Goal: Task Accomplishment & Management: Manage account settings

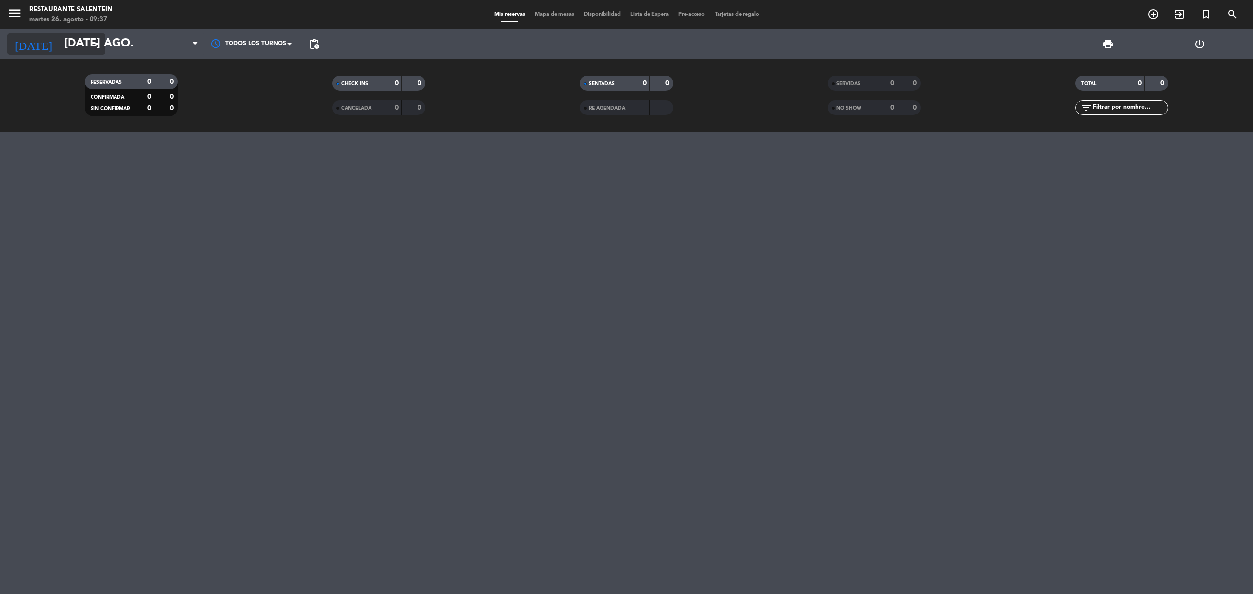
click at [91, 51] on input "[DATE] ago." at bounding box center [131, 44] width 145 height 24
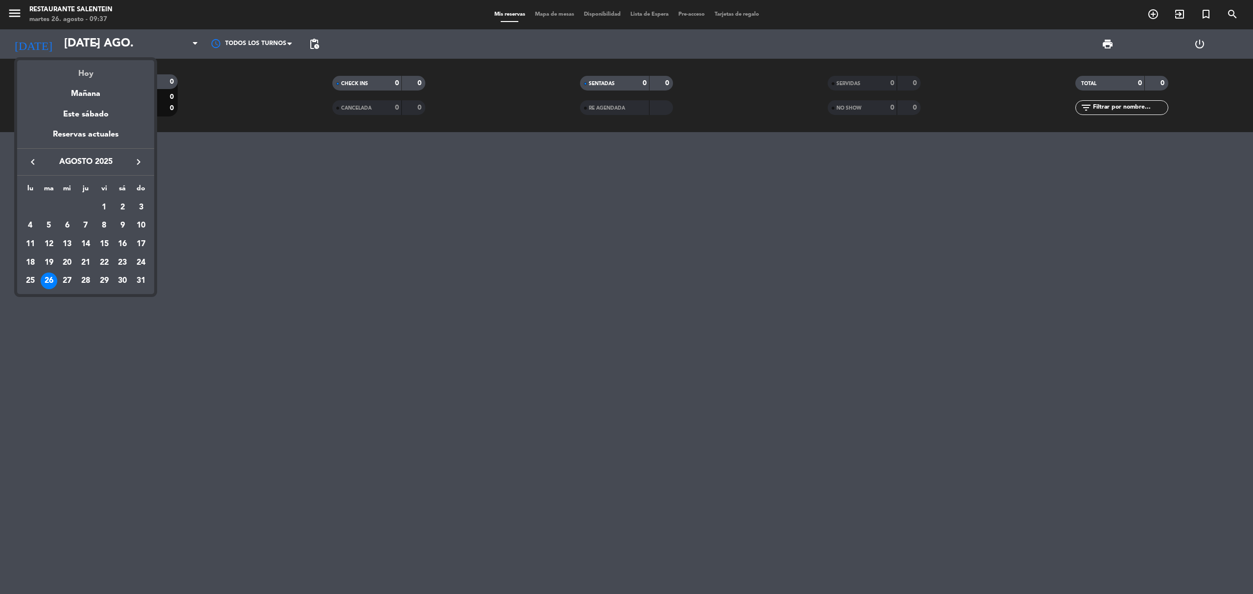
click at [93, 77] on div "Hoy" at bounding box center [85, 70] width 137 height 20
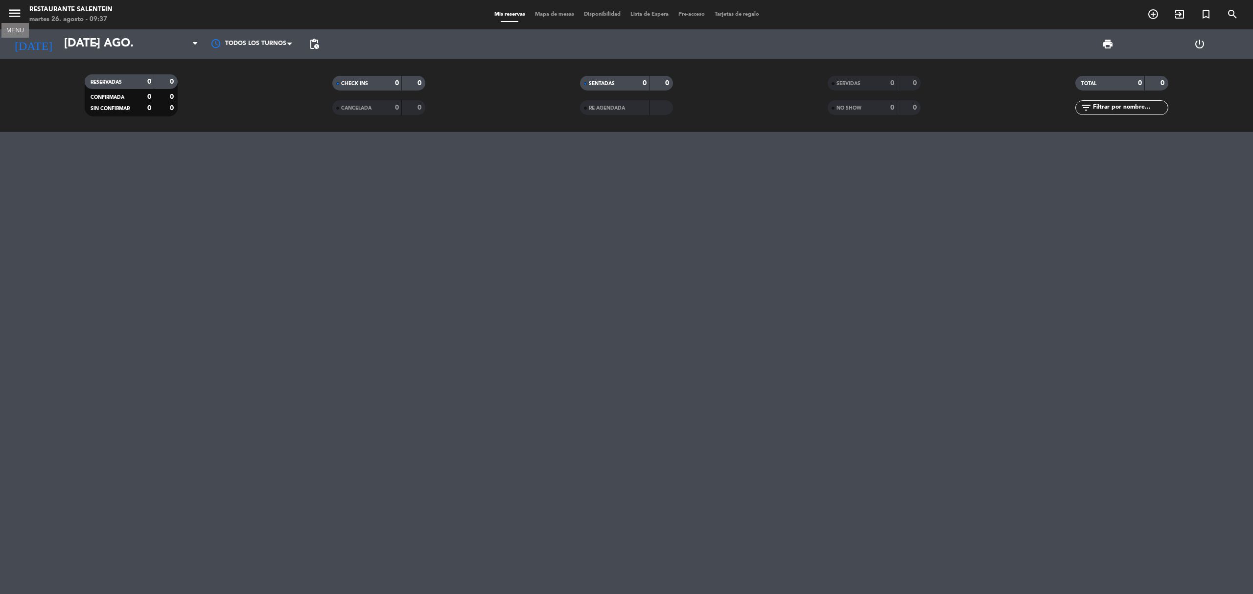
click at [8, 10] on icon "menu" at bounding box center [14, 13] width 15 height 15
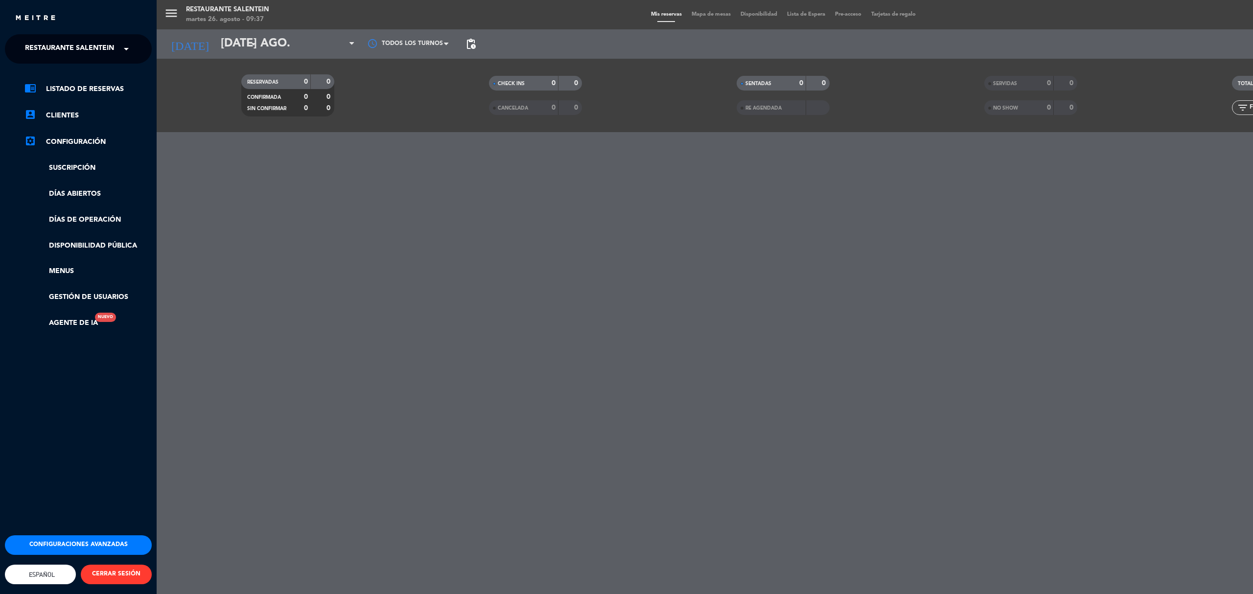
click at [71, 43] on span "Restaurante Salentein" at bounding box center [69, 49] width 89 height 21
click at [75, 71] on span "Bodega Salentein" at bounding box center [45, 75] width 71 height 11
click at [107, 49] on div "× Bodega Salentein" at bounding box center [65, 49] width 89 height 21
click at [110, 89] on div "Restaurante Salentein" at bounding box center [78, 90] width 146 height 15
click at [111, 52] on span "Restaurante Salentein" at bounding box center [69, 49] width 89 height 21
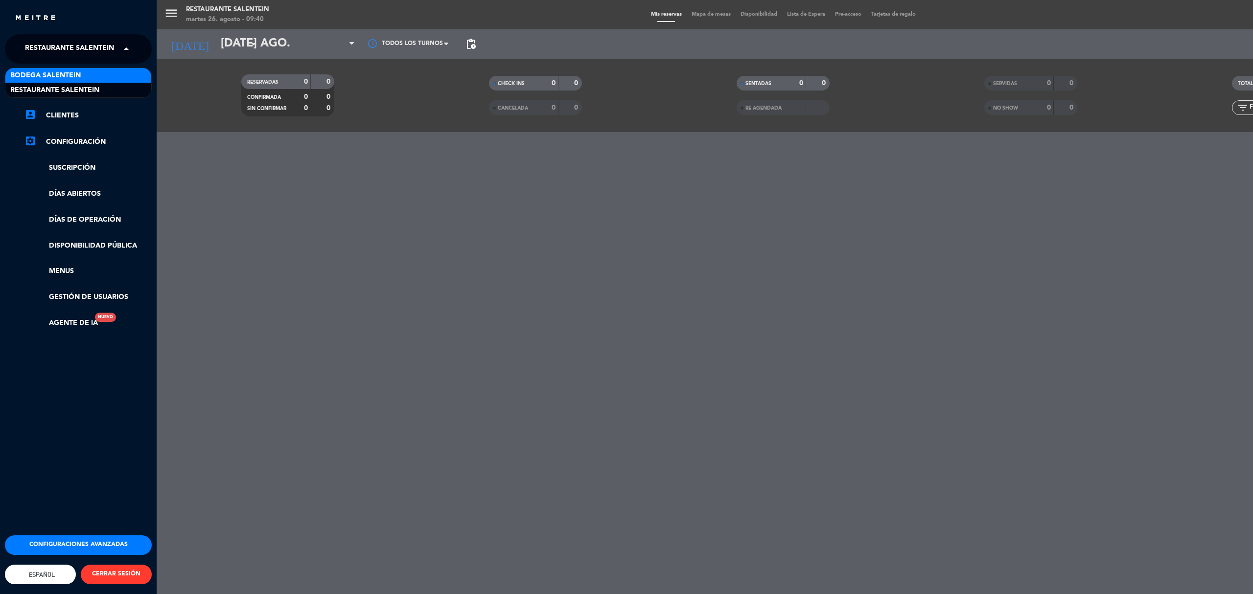
click at [111, 73] on div "Bodega Salentein" at bounding box center [78, 75] width 146 height 15
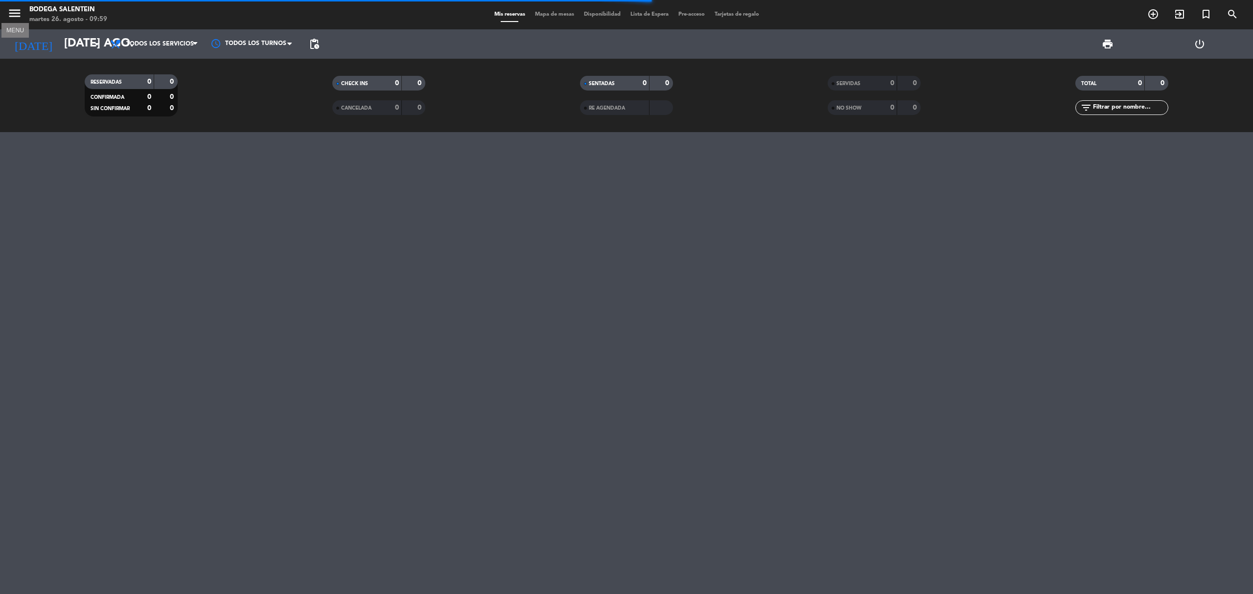
click at [10, 11] on icon "menu" at bounding box center [14, 13] width 15 height 15
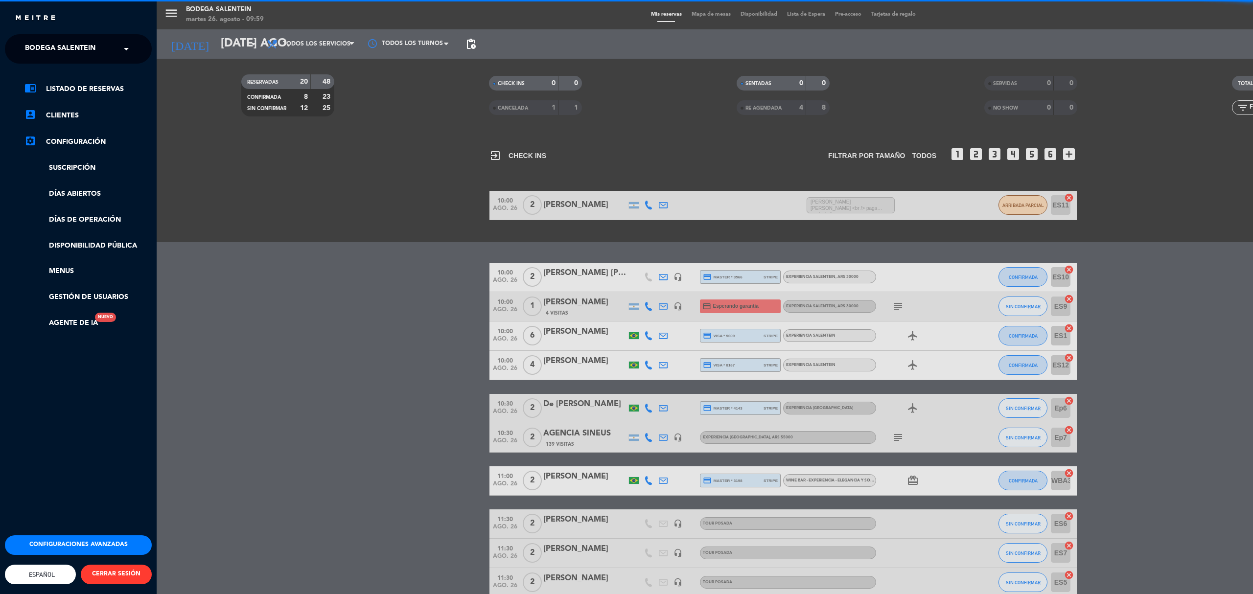
click at [40, 44] on span "Bodega Salentein" at bounding box center [60, 49] width 71 height 21
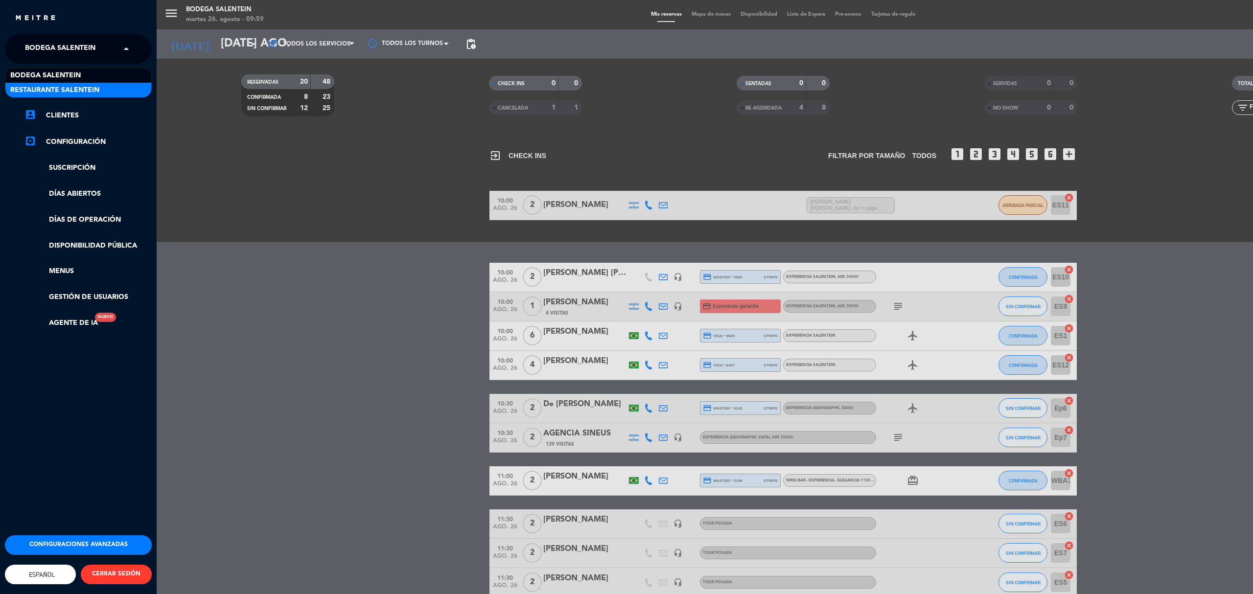
click at [96, 89] on span "Restaurante Salentein" at bounding box center [54, 90] width 89 height 11
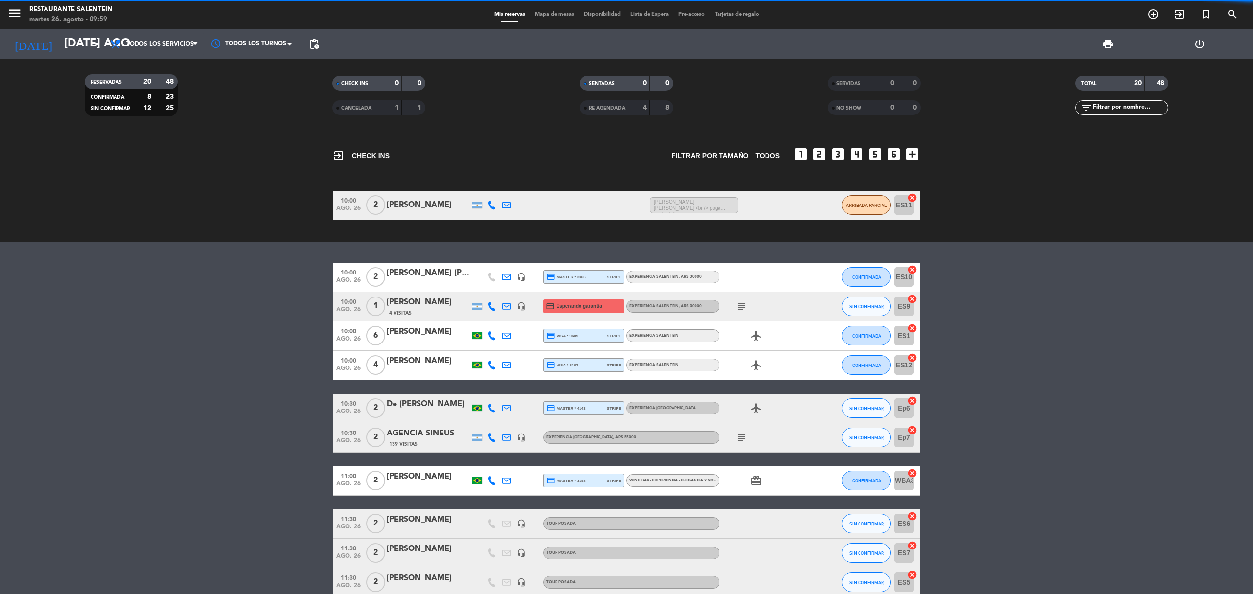
click at [163, 260] on div "exit_to_app CHECK INS Filtrar por tamaño TODOS looks_one looks_two looks_3 look…" at bounding box center [626, 363] width 1253 height 462
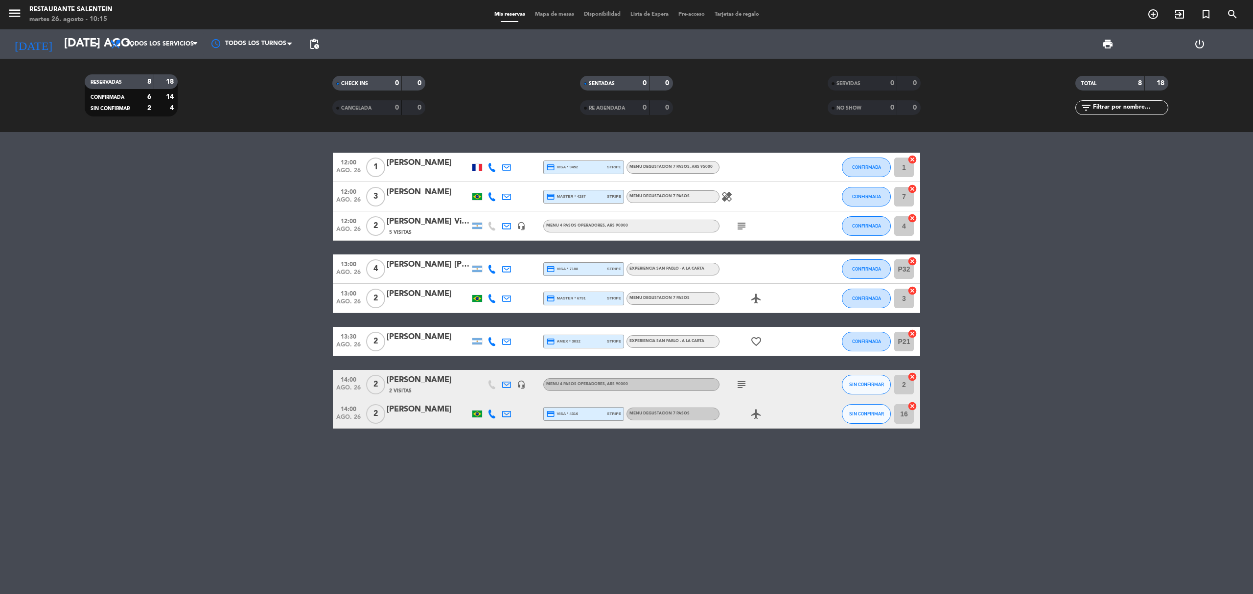
click at [471, 165] on div at bounding box center [477, 167] width 15 height 29
click at [479, 165] on div at bounding box center [478, 167] width 10 height 7
click at [1016, 179] on bookings-row "12:00 ago. 26 1 [PERSON_NAME] France credit_card visa * 9452 stripe MENU DEGUST…" at bounding box center [626, 291] width 1253 height 276
click at [477, 167] on div at bounding box center [478, 167] width 10 height 7
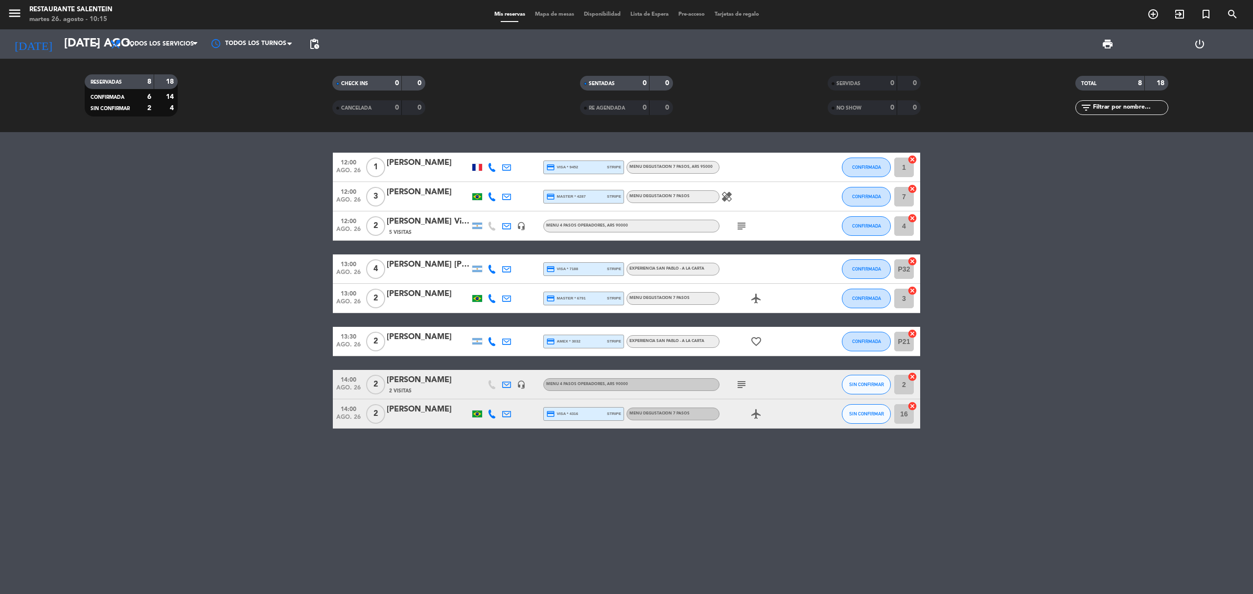
click at [475, 192] on div at bounding box center [477, 196] width 15 height 29
click at [68, 42] on input "[DATE] ago." at bounding box center [131, 44] width 145 height 24
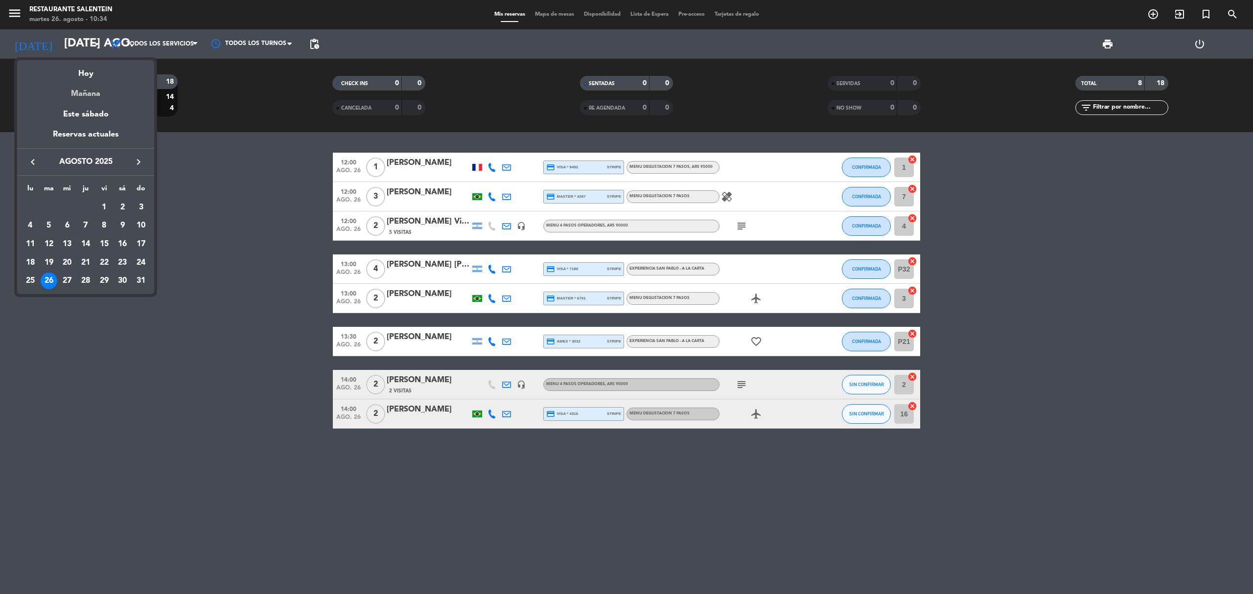
click at [86, 92] on div "Mañana" at bounding box center [85, 90] width 137 height 20
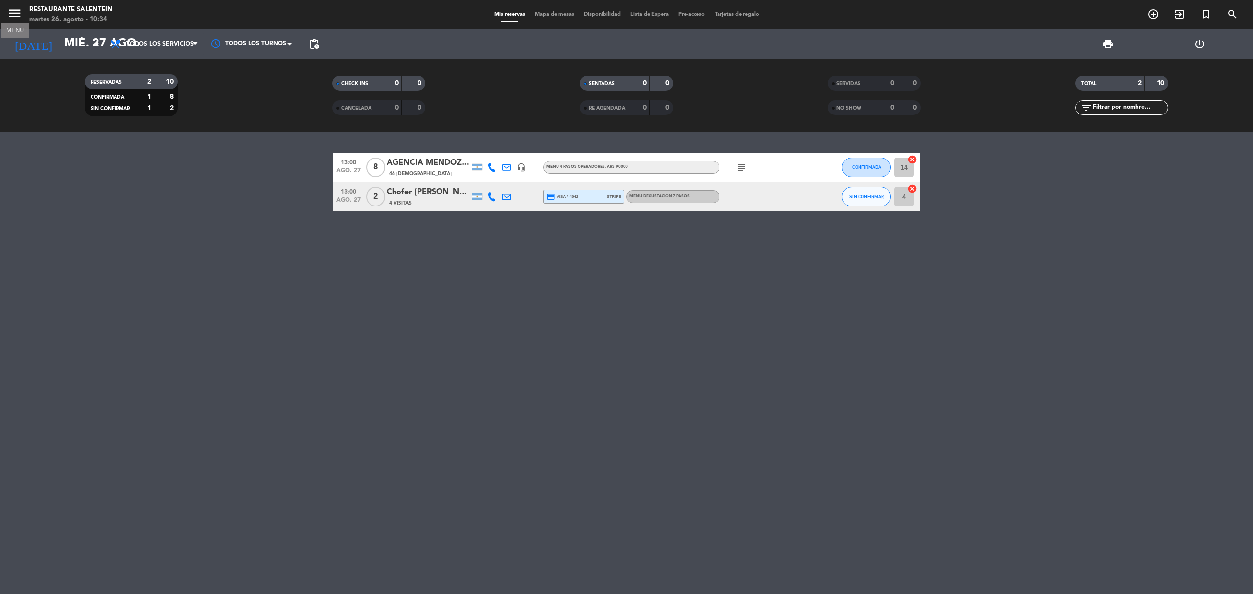
click at [11, 15] on icon "menu" at bounding box center [14, 13] width 15 height 15
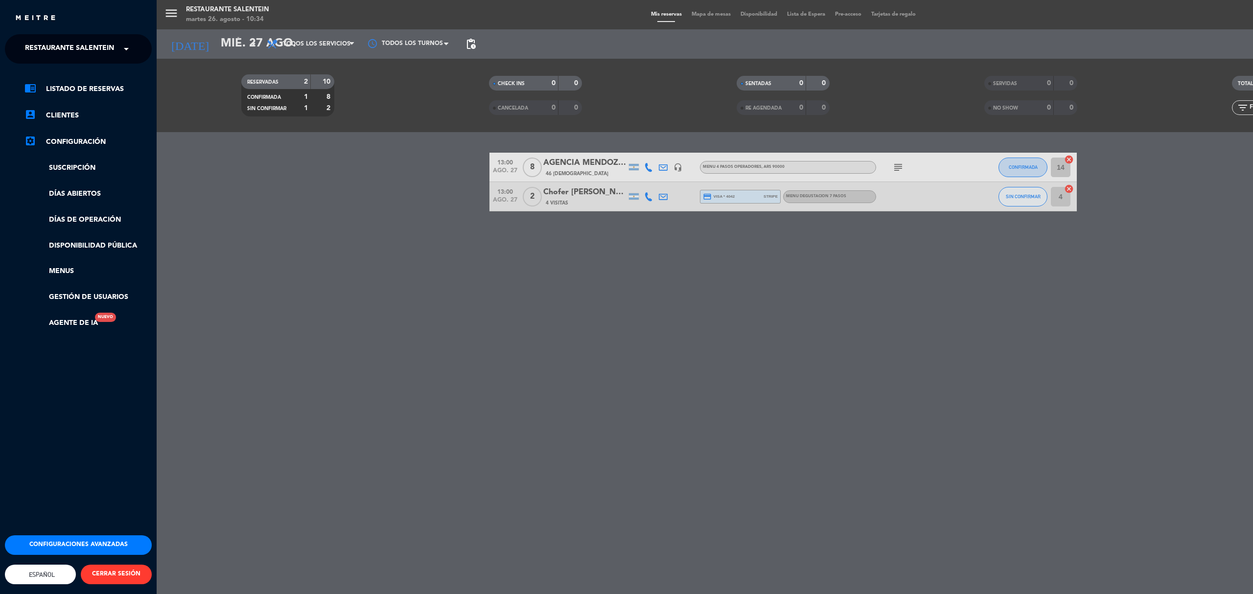
click at [28, 48] on span "Restaurante Salentein" at bounding box center [69, 49] width 89 height 21
click at [58, 77] on span "Bodega Salentein" at bounding box center [45, 75] width 71 height 11
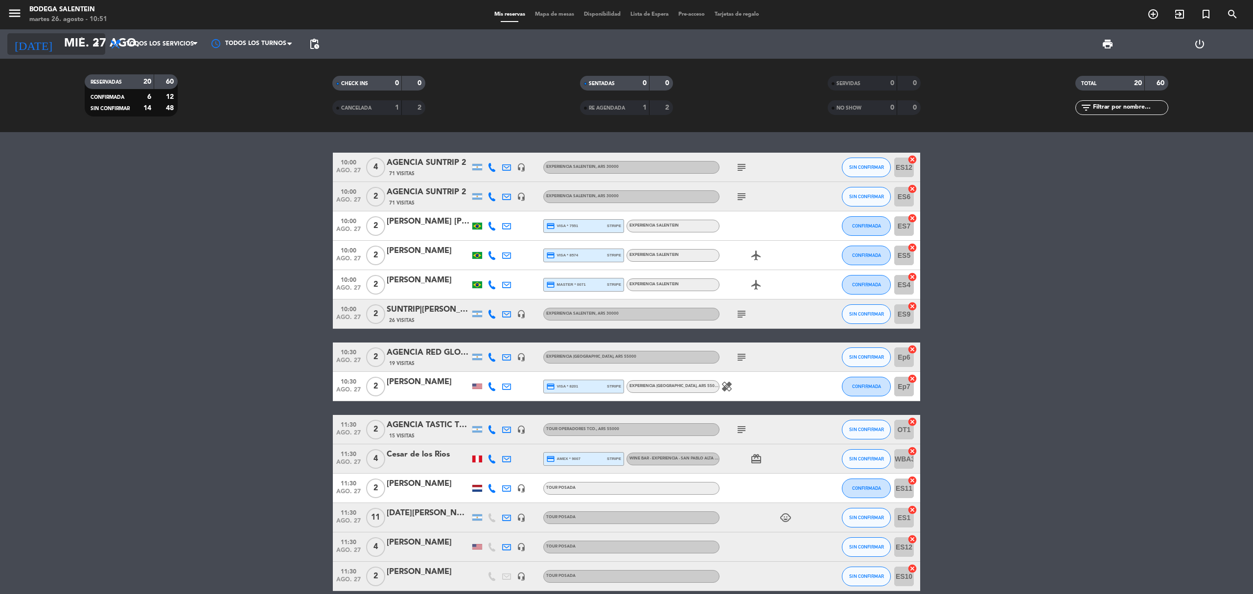
click at [71, 46] on input "mié. 27 ago." at bounding box center [131, 44] width 145 height 24
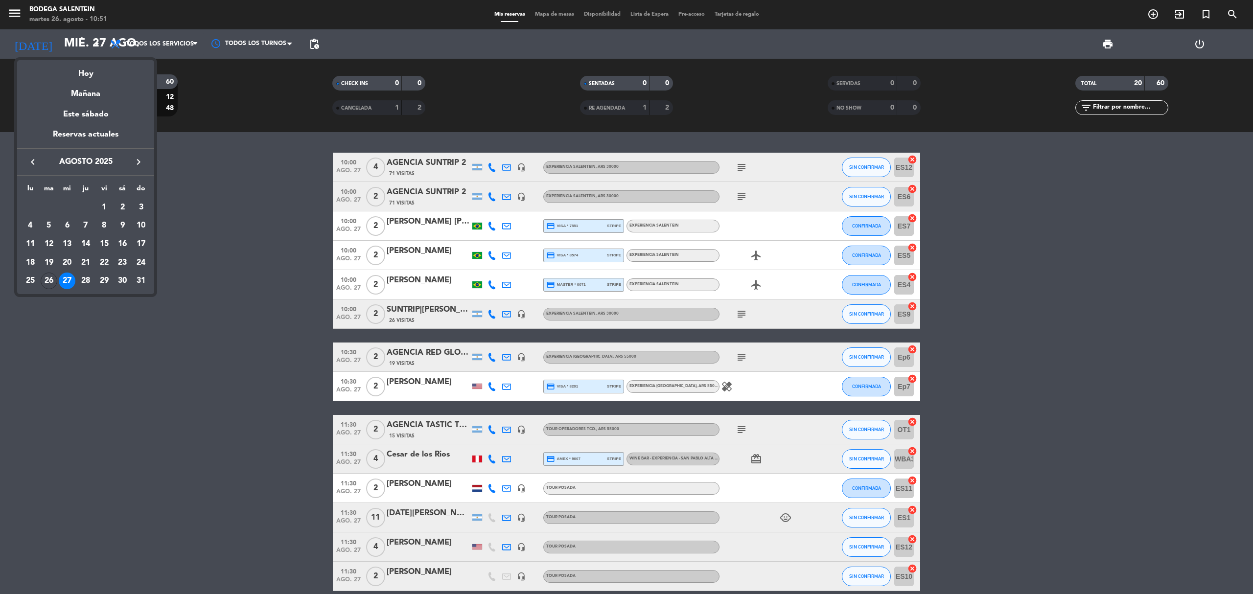
click at [140, 160] on icon "keyboard_arrow_right" at bounding box center [139, 162] width 12 height 12
click at [120, 222] on div "6" at bounding box center [122, 225] width 17 height 17
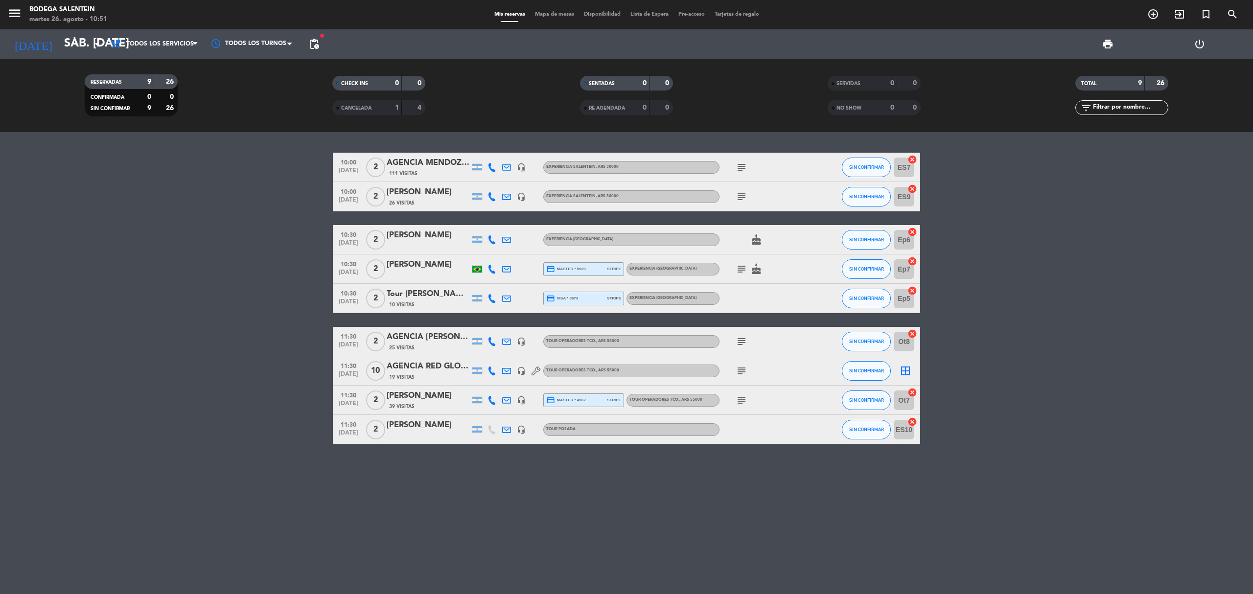
click at [308, 44] on span "pending_actions" at bounding box center [314, 44] width 12 height 12
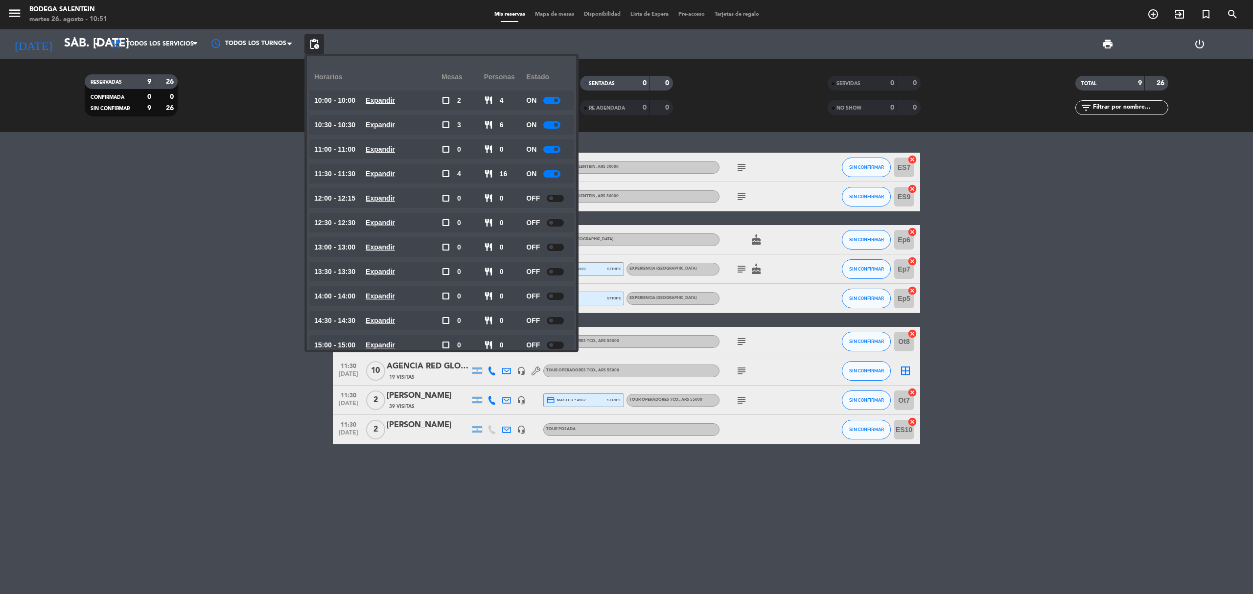
click at [259, 255] on bookings-row "10:00 [DATE] 2 AGENCIA [PERSON_NAME] WINE CAMP 111 Visitas headset_mic Experien…" at bounding box center [626, 299] width 1253 height 292
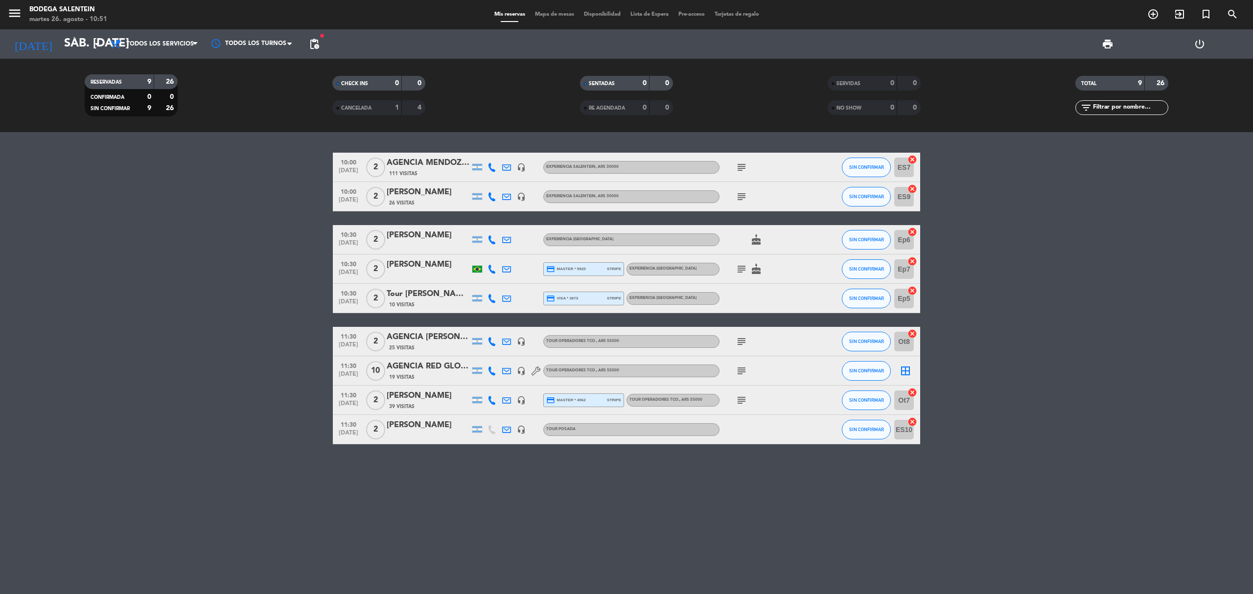
click at [263, 231] on bookings-row "10:00 [DATE] 2 AGENCIA [PERSON_NAME] WINE CAMP 111 Visitas headset_mic Experien…" at bounding box center [626, 299] width 1253 height 292
click at [70, 42] on input "sáb. [DATE]" at bounding box center [131, 44] width 145 height 24
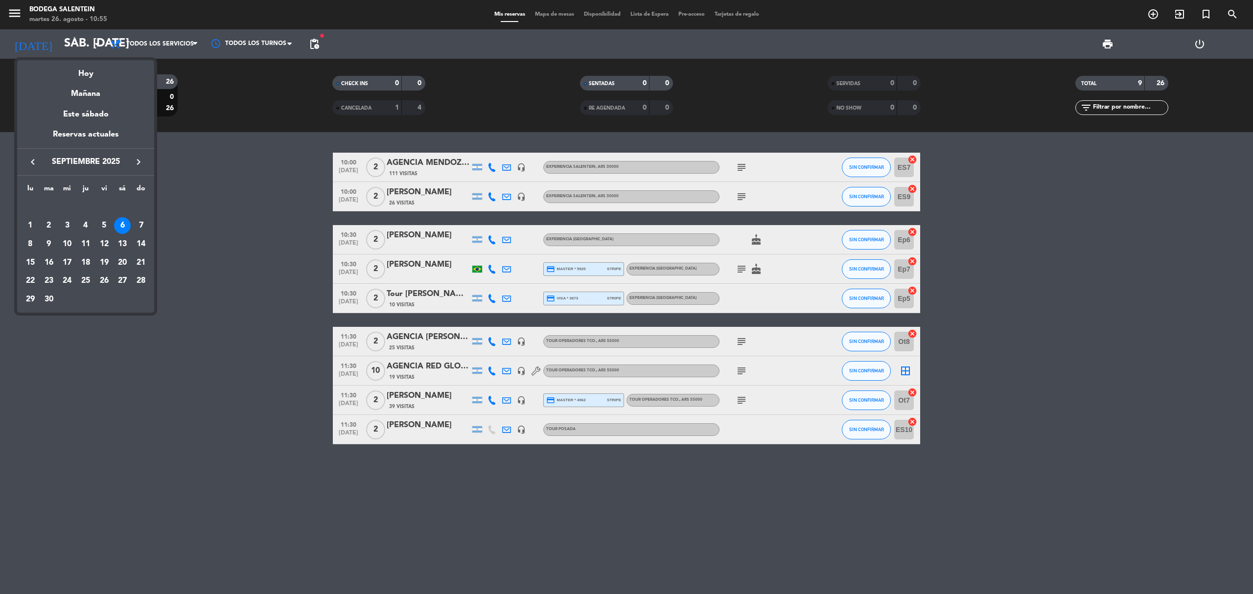
click at [20, 161] on div "keyboard_arrow_left septiembre 2025 keyboard_arrow_right" at bounding box center [85, 161] width 137 height 27
click at [31, 159] on icon "keyboard_arrow_left" at bounding box center [33, 162] width 12 height 12
click at [123, 282] on div "30" at bounding box center [122, 281] width 17 height 17
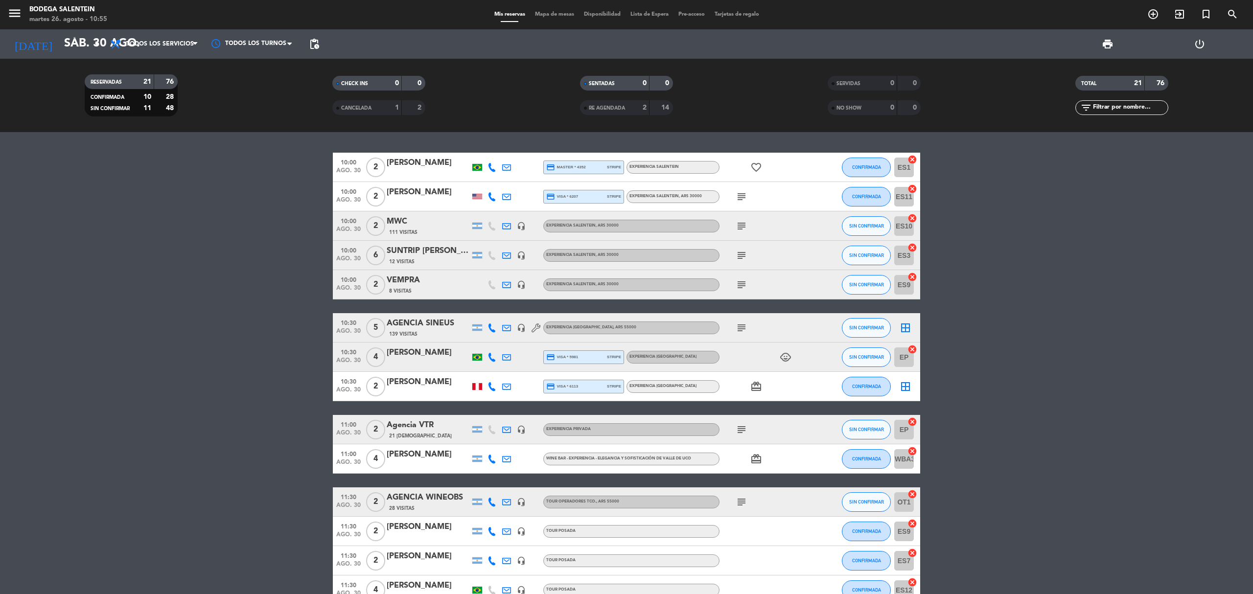
click at [1094, 443] on bookings-row "10:00 ago. 30 2 [PERSON_NAME] credit_card master * 4352 stripe Experiencia Sale…" at bounding box center [626, 495] width 1253 height 685
click at [18, 15] on icon "menu" at bounding box center [14, 13] width 15 height 15
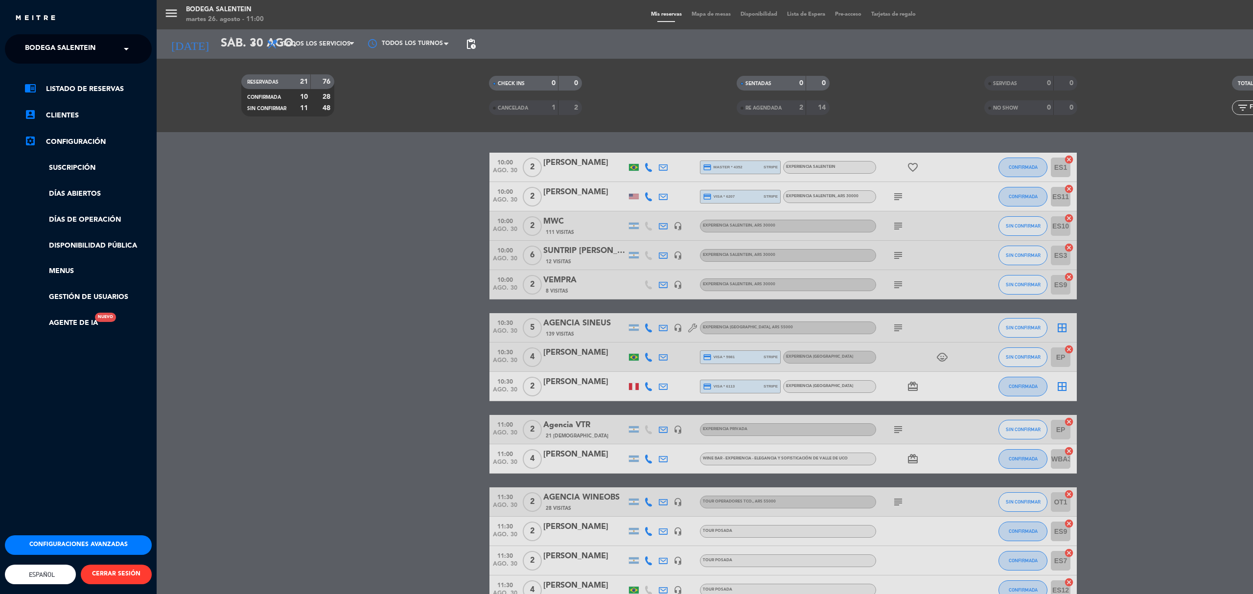
click at [65, 55] on span "Bodega Salentein" at bounding box center [60, 49] width 71 height 21
click at [81, 83] on div "Restaurante Salentein" at bounding box center [78, 90] width 146 height 15
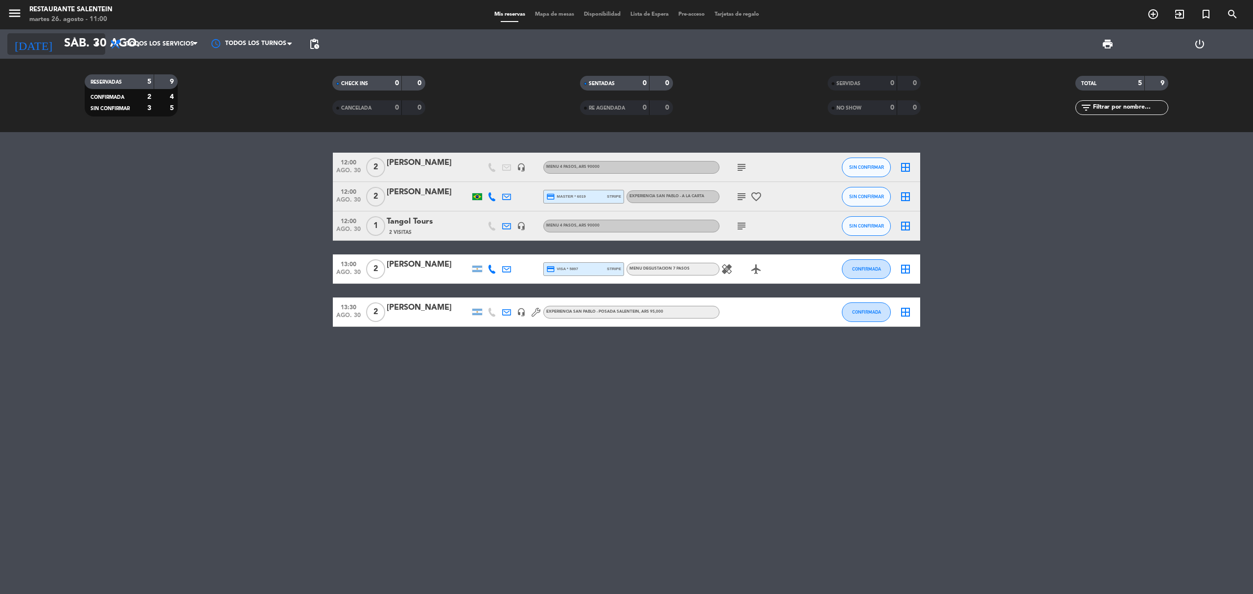
click at [59, 45] on input "sáb. 30 ago." at bounding box center [131, 44] width 145 height 24
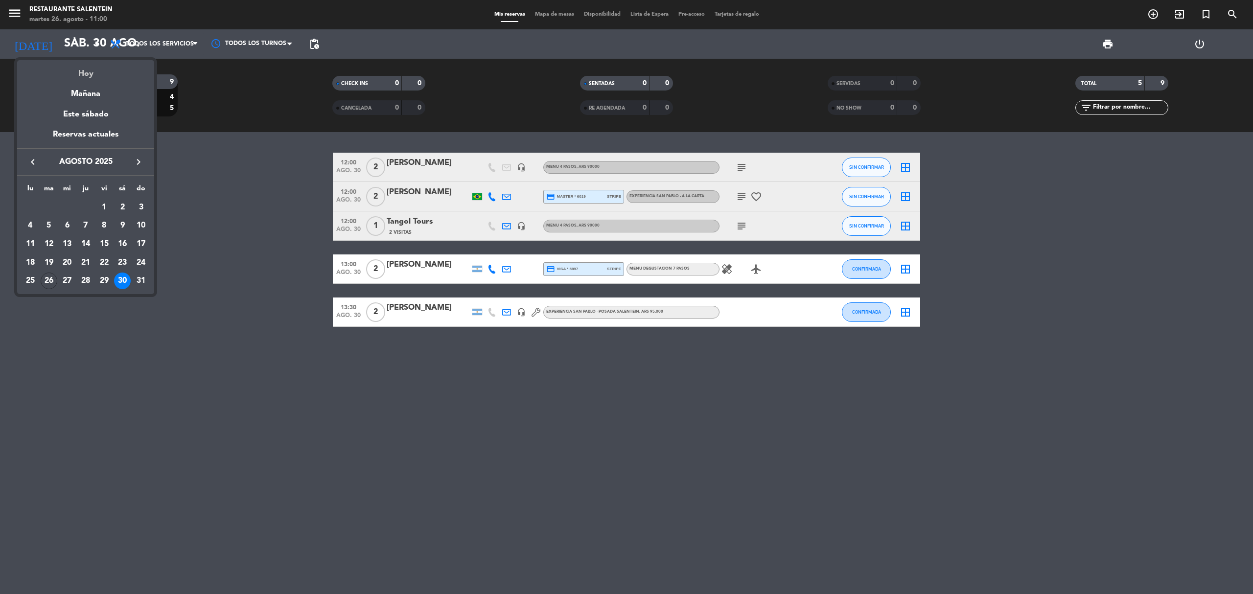
click at [85, 71] on div "Hoy" at bounding box center [85, 70] width 137 height 20
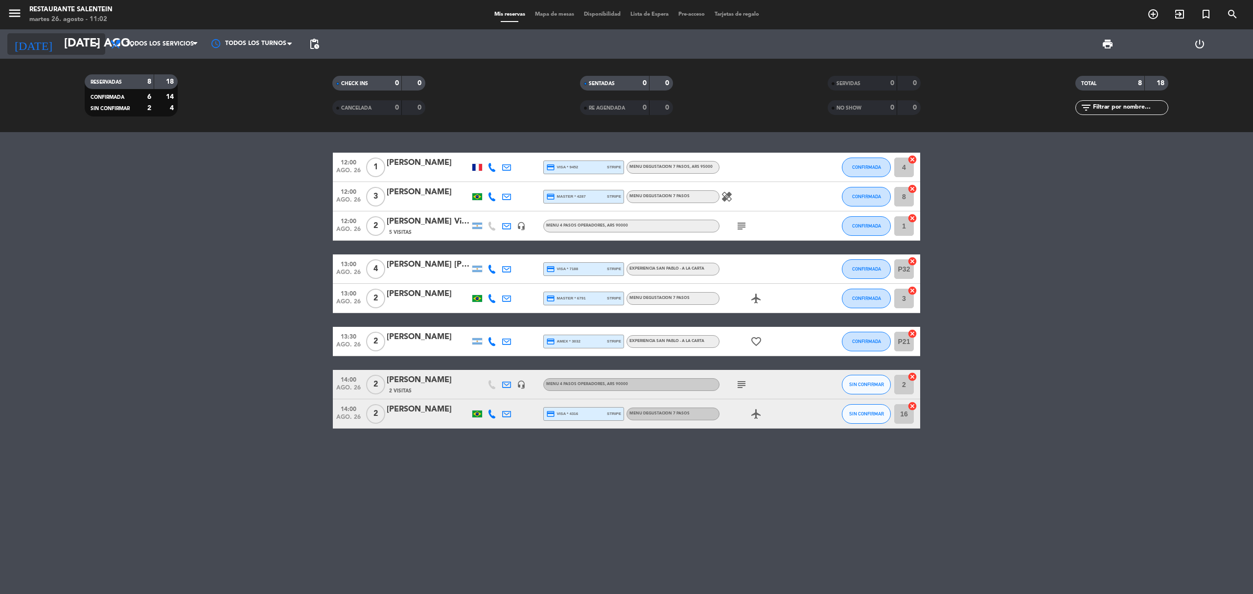
click at [74, 47] on input "[DATE] ago." at bounding box center [131, 44] width 145 height 24
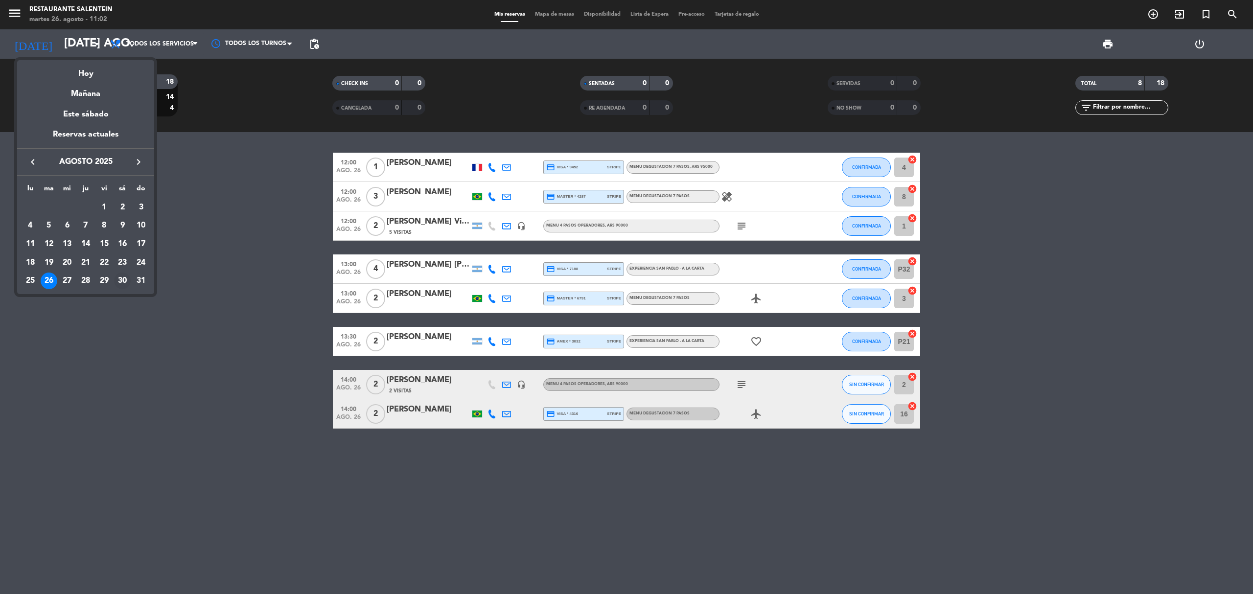
click at [120, 279] on div "30" at bounding box center [122, 281] width 17 height 17
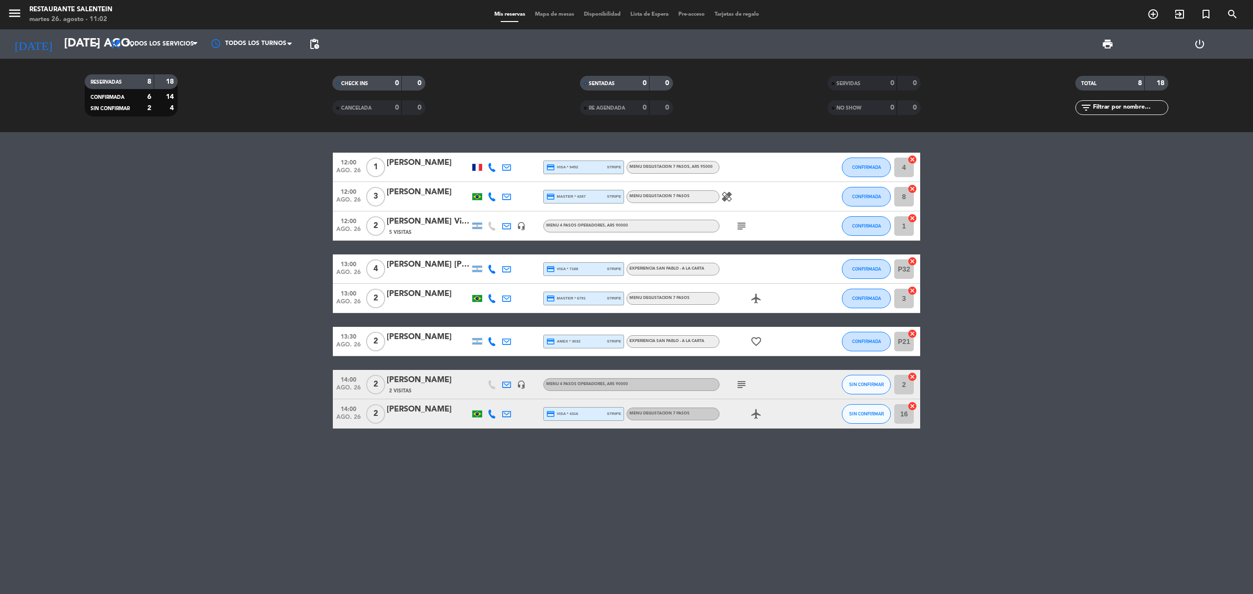
type input "sáb. 30 ago."
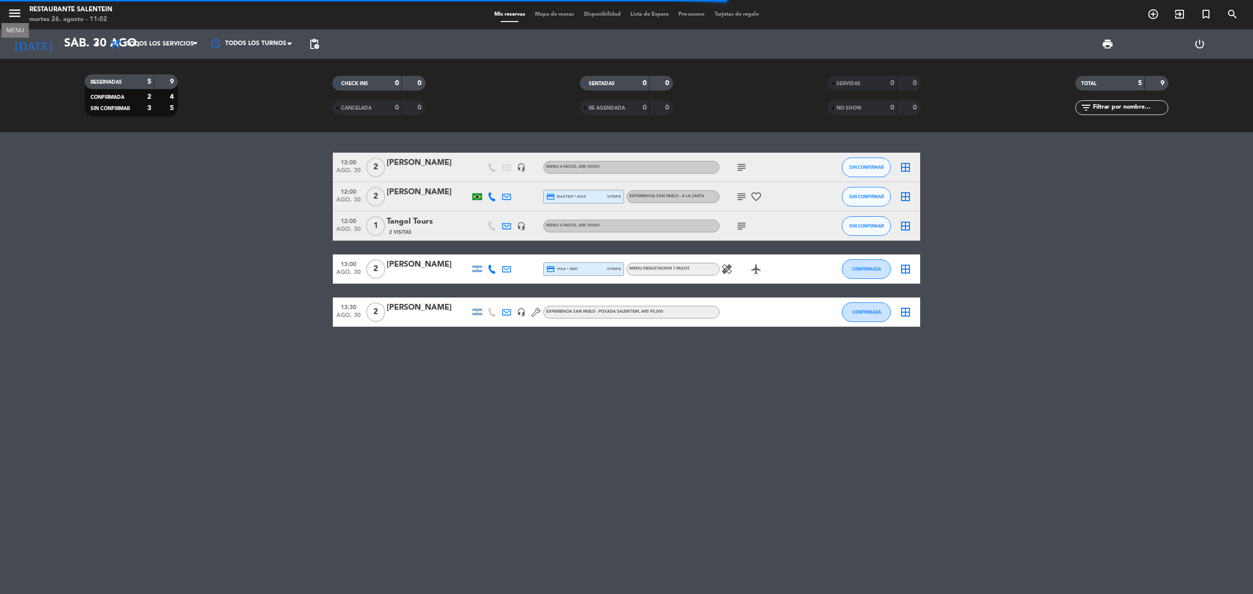
click at [16, 12] on icon "menu" at bounding box center [14, 13] width 15 height 15
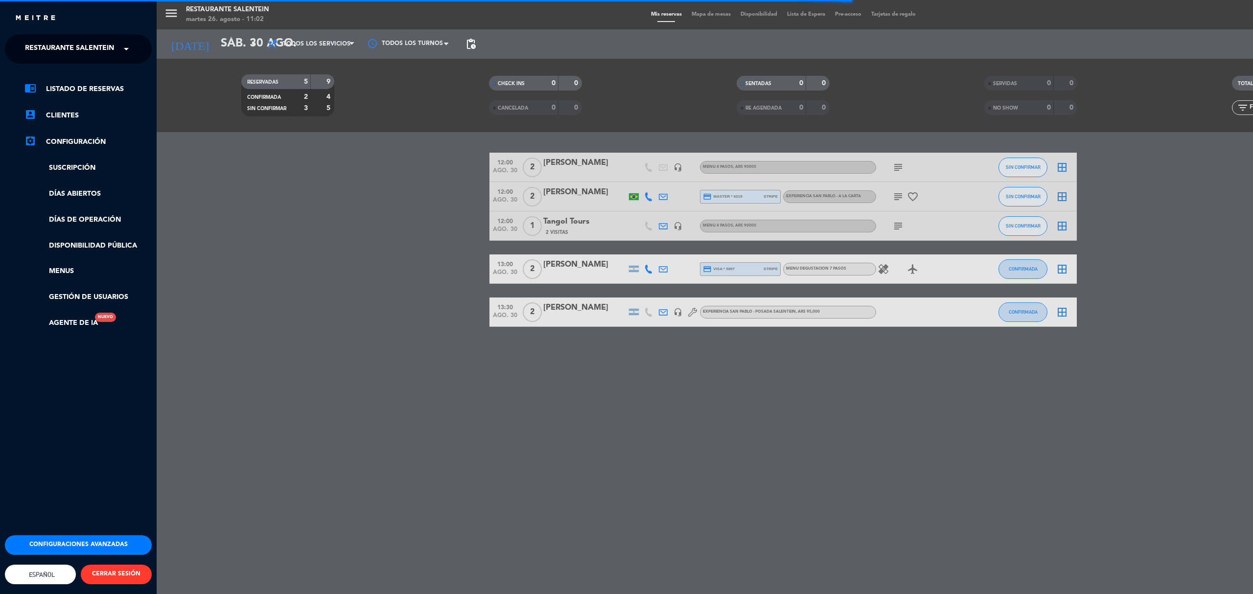
click at [396, 307] on div "menu Restaurante Salentein martes 26. agosto - 11:02 Mis reservas Mapa de mesas…" at bounding box center [783, 297] width 1253 height 594
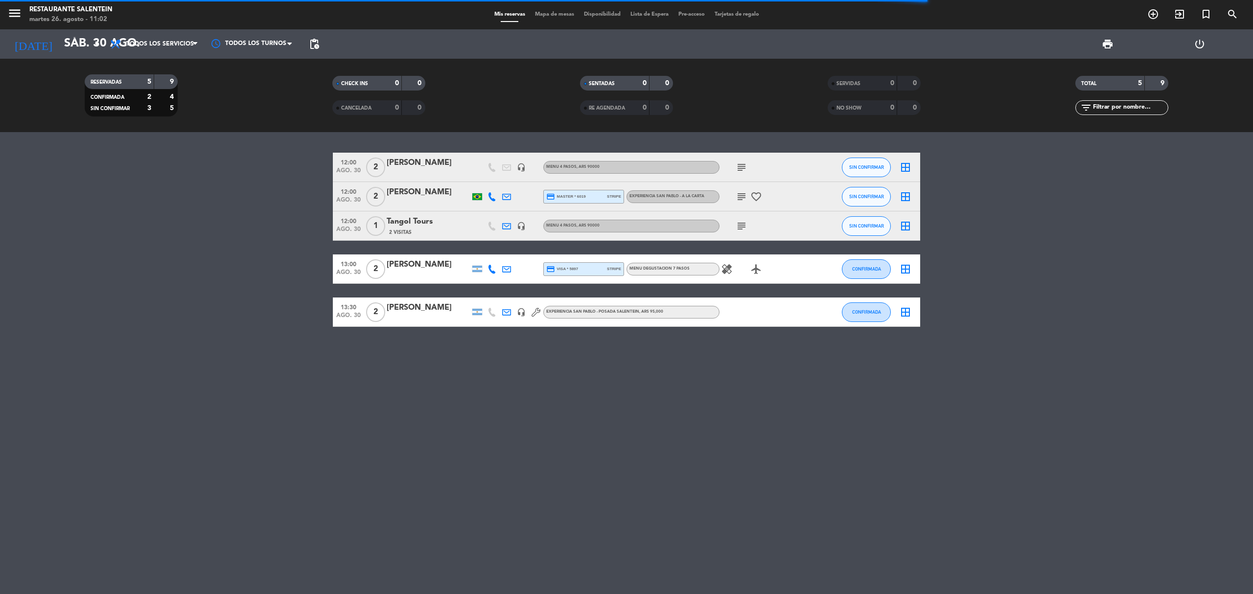
click at [34, 6] on div "Restaurante Salentein" at bounding box center [70, 10] width 83 height 10
drag, startPoint x: 6, startPoint y: 9, endPoint x: 14, endPoint y: 15, distance: 10.2
click at [6, 10] on div "menu Restaurante Salentein martes 26. agosto - 11:02" at bounding box center [156, 14] width 313 height 23
click at [15, 15] on icon "menu" at bounding box center [14, 13] width 15 height 15
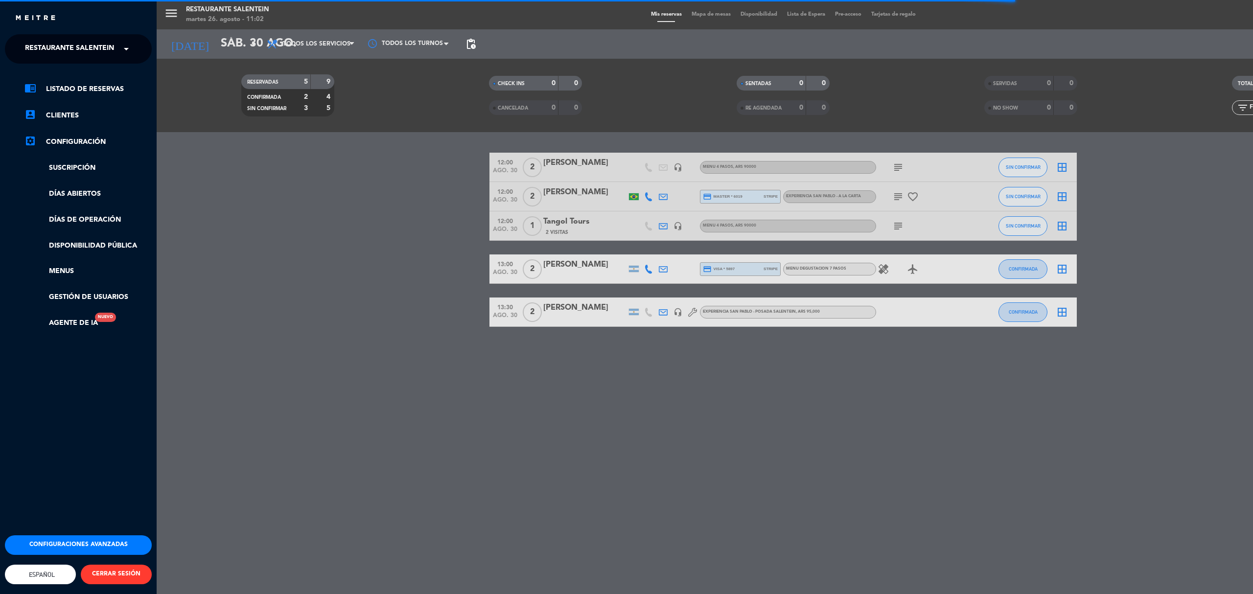
click at [75, 46] on span "Restaurante Salentein" at bounding box center [69, 49] width 89 height 21
click at [77, 77] on span "Bodega Salentein" at bounding box center [45, 75] width 71 height 11
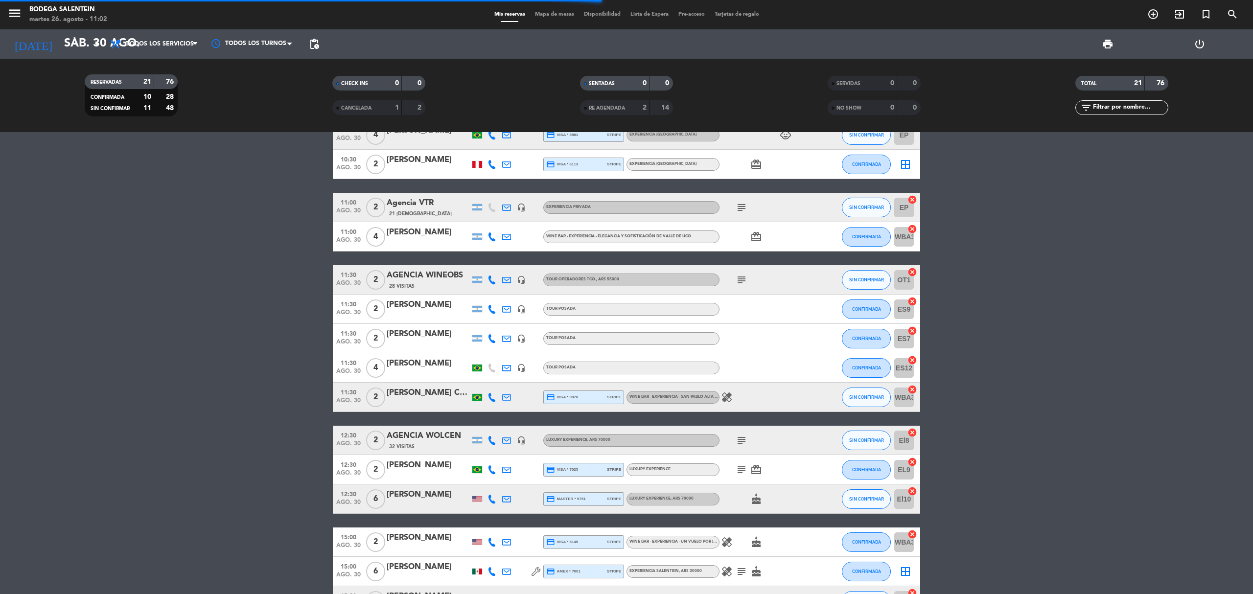
scroll to position [292, 0]
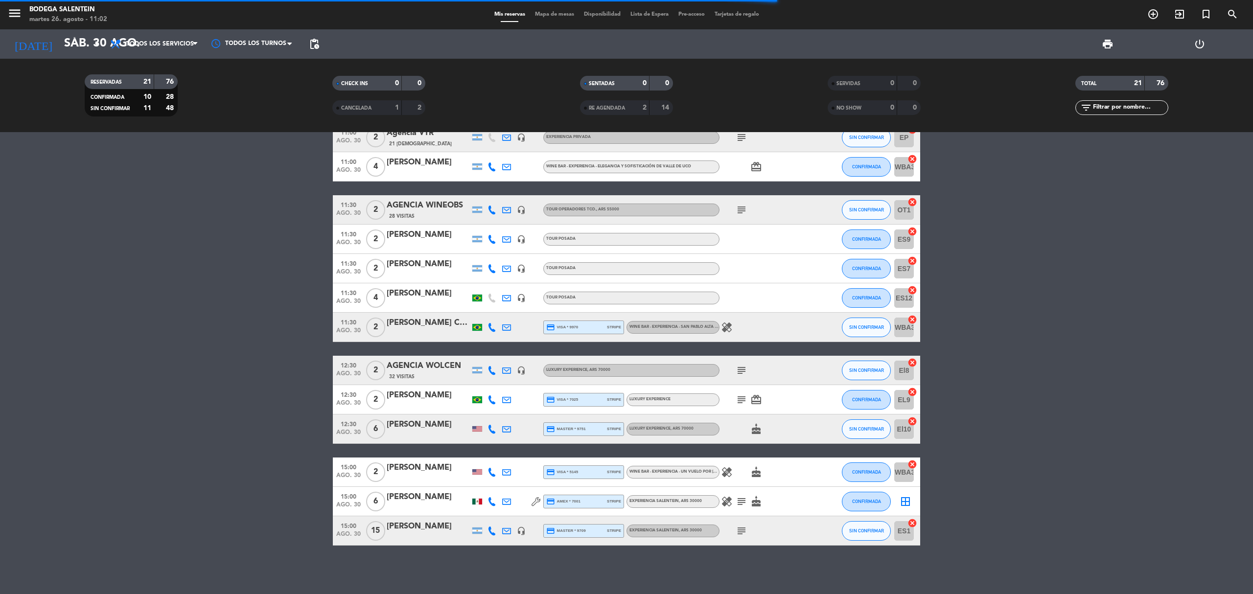
click at [743, 533] on icon "subject" at bounding box center [742, 531] width 12 height 12
click at [396, 520] on div "15:00 ago. 30 15 [PERSON_NAME] headset_mic credit_card master * 9709 stripe Exp…" at bounding box center [627, 531] width 588 height 29
click at [396, 527] on div "[PERSON_NAME]" at bounding box center [428, 526] width 83 height 13
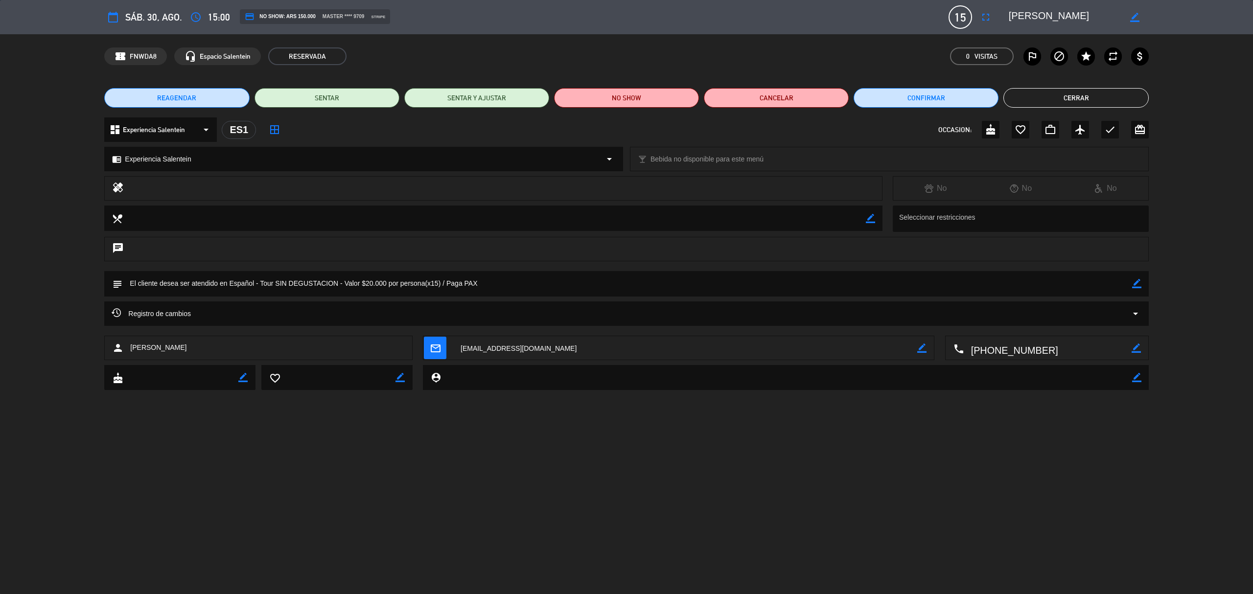
click at [173, 96] on span "REAGENDAR" at bounding box center [176, 98] width 39 height 10
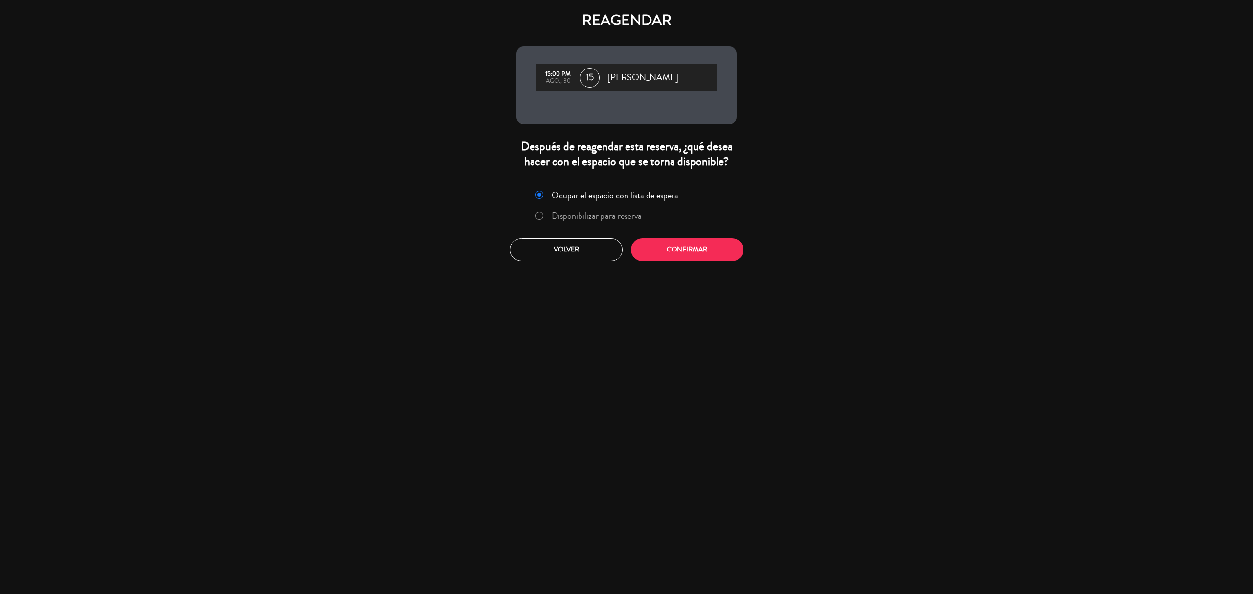
click at [610, 214] on label "Disponibilizar para reserva" at bounding box center [597, 216] width 90 height 9
click at [617, 199] on label "Ocupar el espacio con lista de espera" at bounding box center [615, 195] width 127 height 9
click at [625, 220] on label "Disponibilizar para reserva" at bounding box center [597, 216] width 90 height 9
click at [685, 253] on button "Confirmar" at bounding box center [687, 249] width 113 height 23
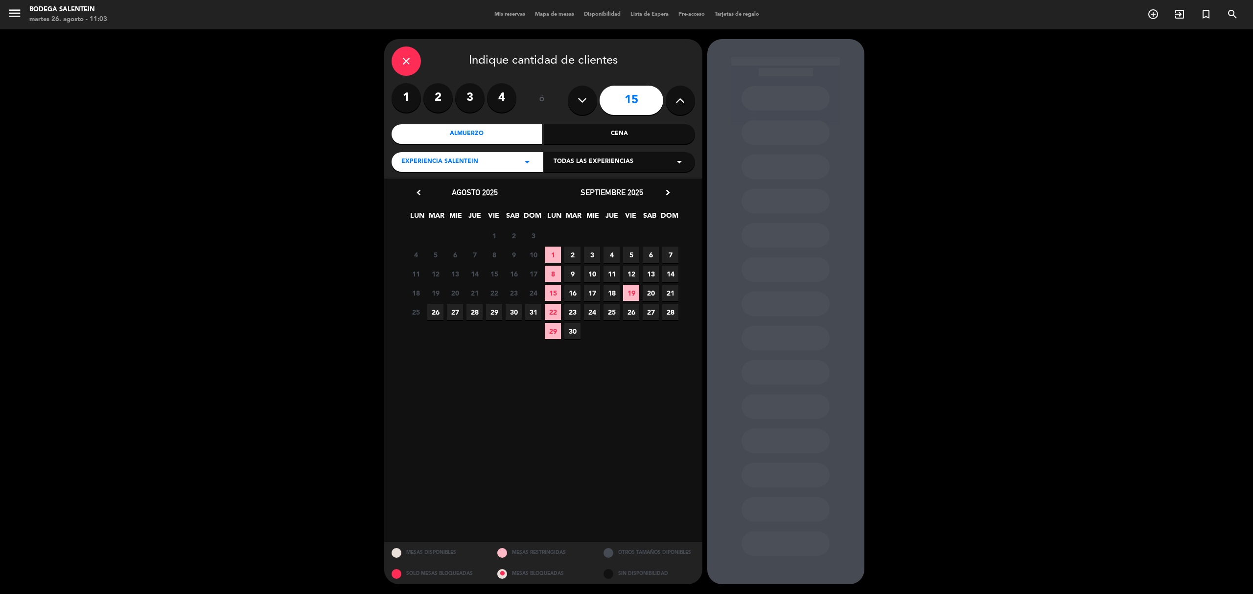
click at [649, 253] on span "6" at bounding box center [651, 255] width 16 height 16
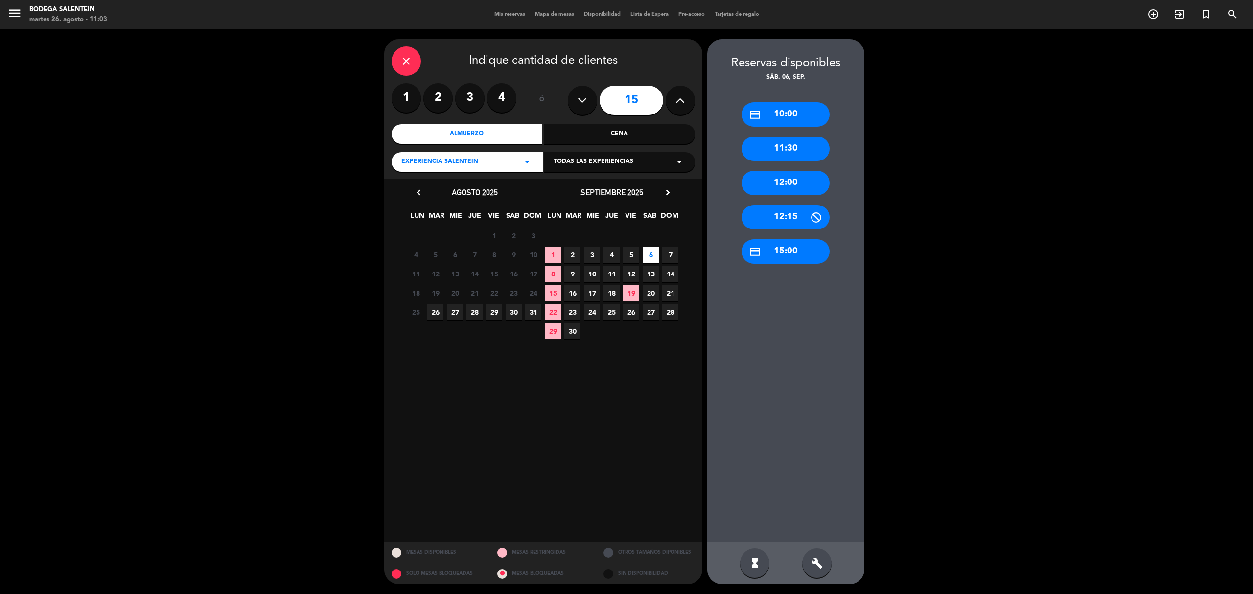
click at [796, 116] on div "credit_card 10:00" at bounding box center [786, 114] width 88 height 24
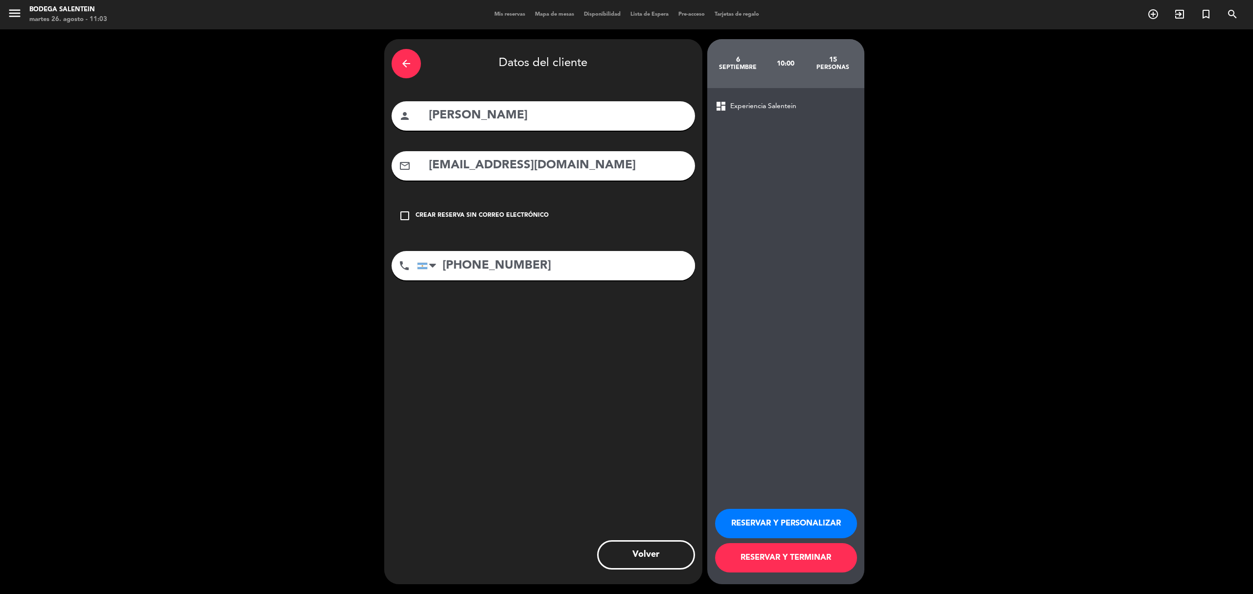
click at [790, 523] on button "RESERVAR Y PERSONALIZAR" at bounding box center [786, 523] width 142 height 29
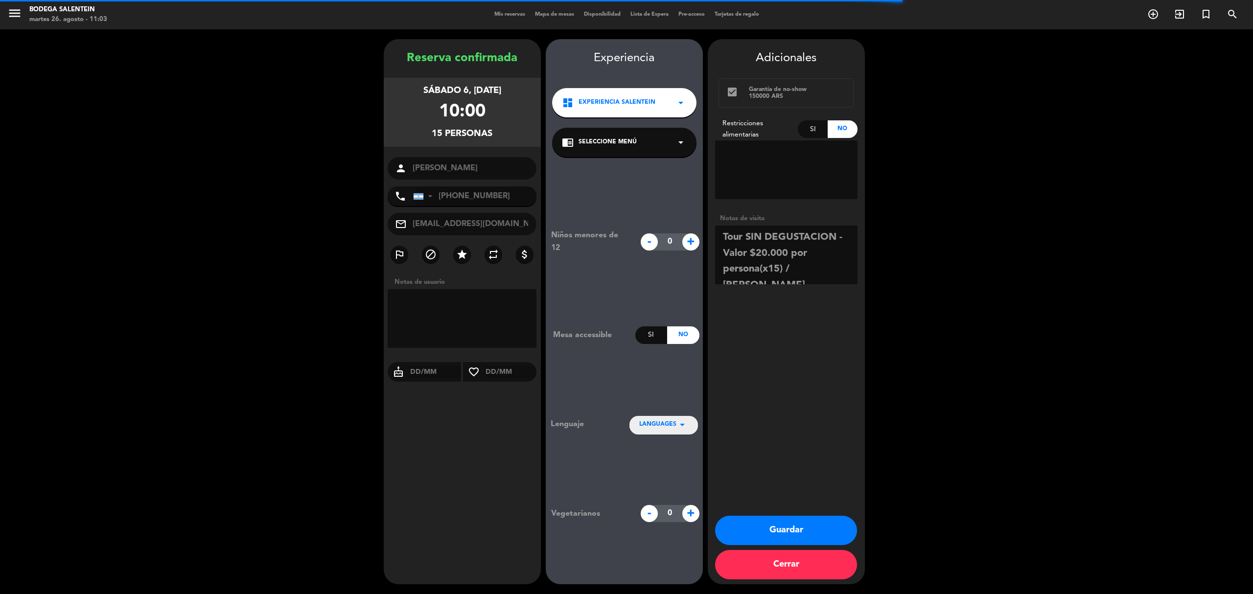
click at [582, 147] on span "Seleccione Menú" at bounding box center [608, 143] width 58 height 10
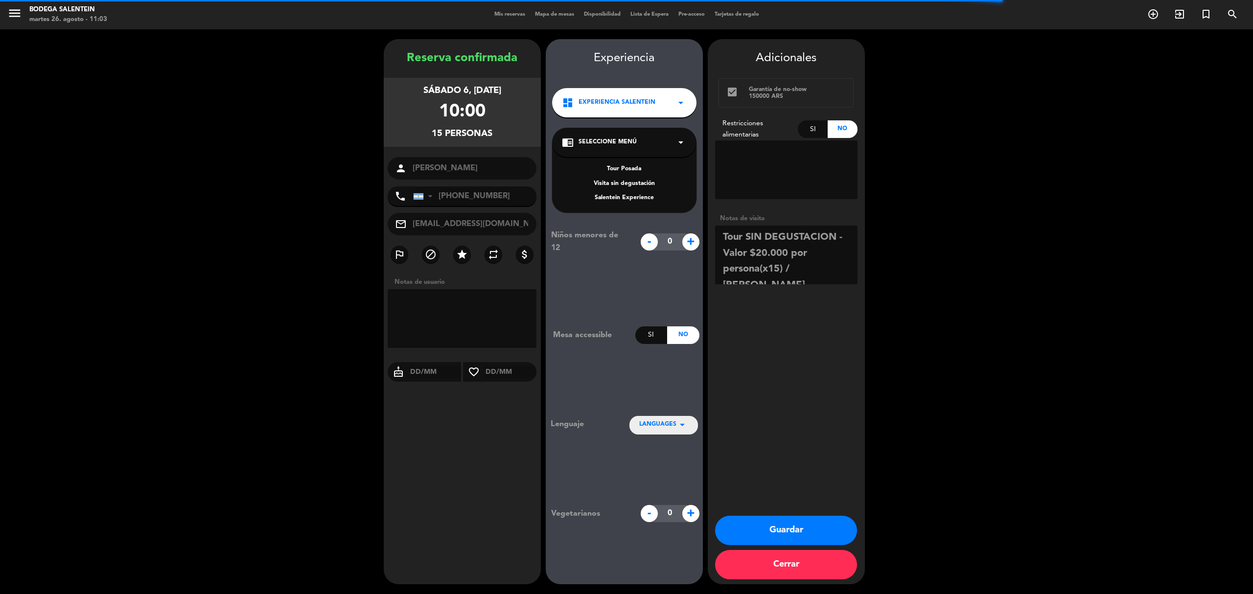
click at [607, 199] on div "Salentein Experience" at bounding box center [624, 198] width 125 height 10
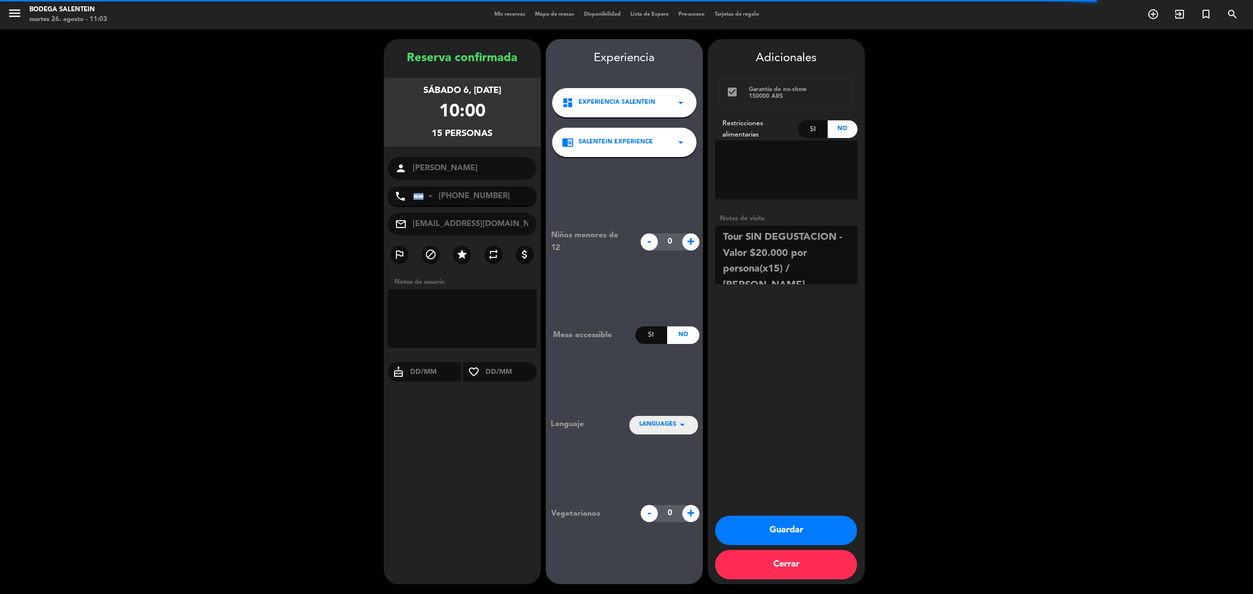
click at [663, 419] on div "LANGUAGES arrow_drop_down" at bounding box center [664, 425] width 69 height 18
click at [666, 369] on div "Español Inglés Portugués" at bounding box center [664, 391] width 69 height 55
click at [662, 382] on div "Español" at bounding box center [663, 381] width 49 height 10
click at [761, 528] on button "Guardar" at bounding box center [786, 530] width 142 height 29
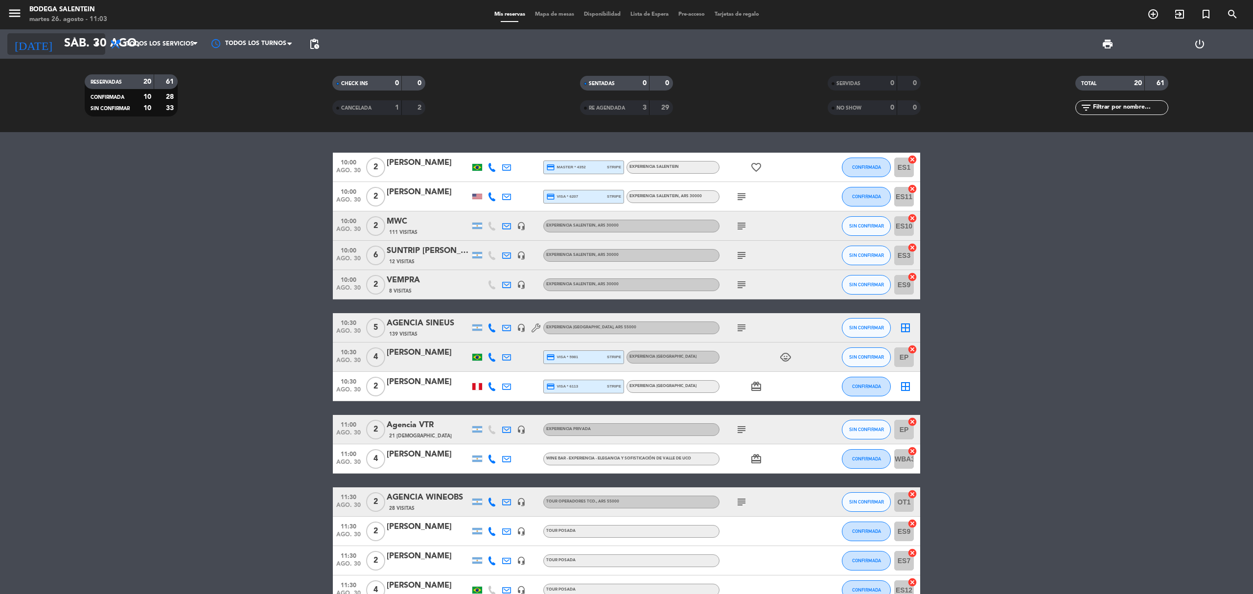
click at [71, 46] on input "sáb. 30 ago." at bounding box center [131, 44] width 145 height 24
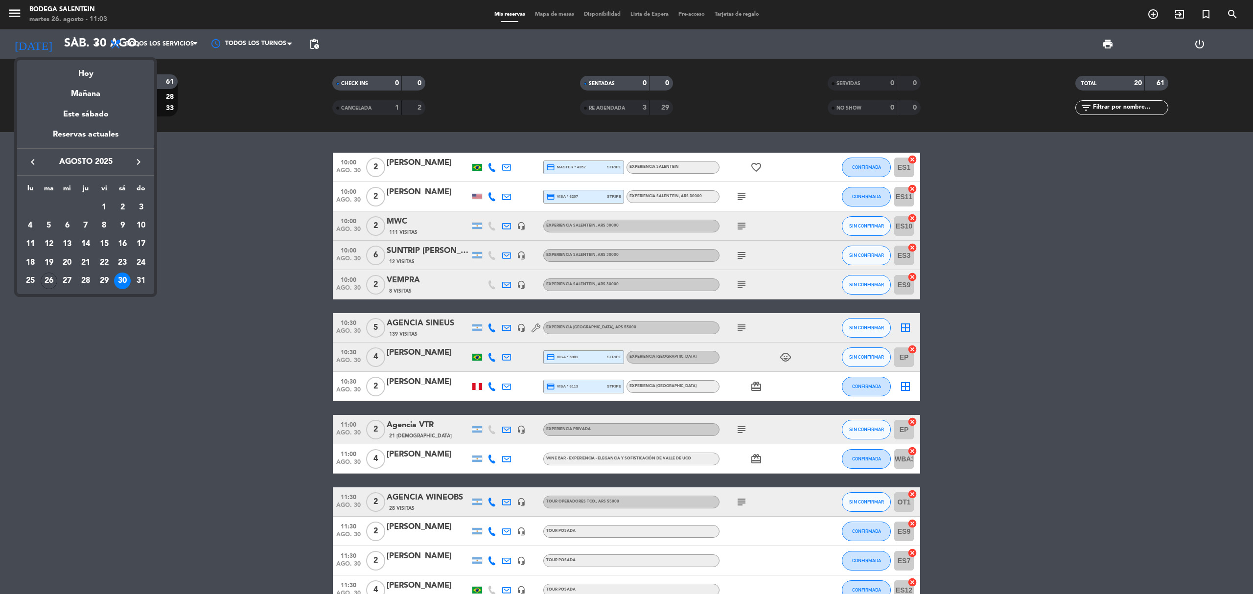
click at [266, 182] on div at bounding box center [626, 297] width 1253 height 594
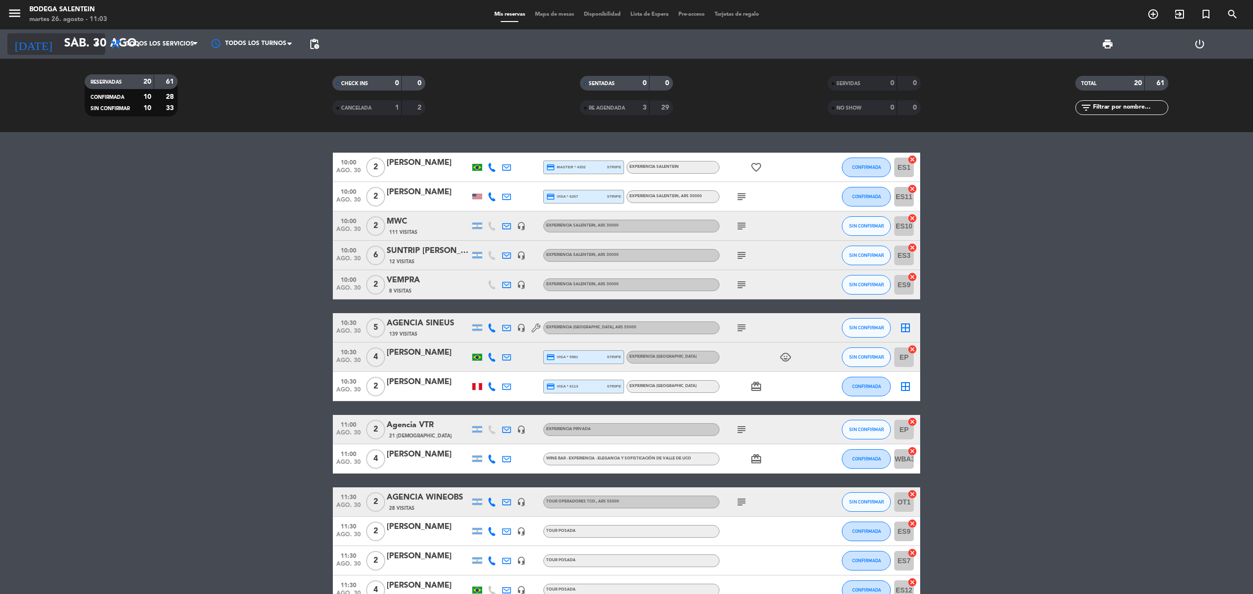
click at [59, 47] on input "sáb. 30 ago." at bounding box center [131, 44] width 145 height 24
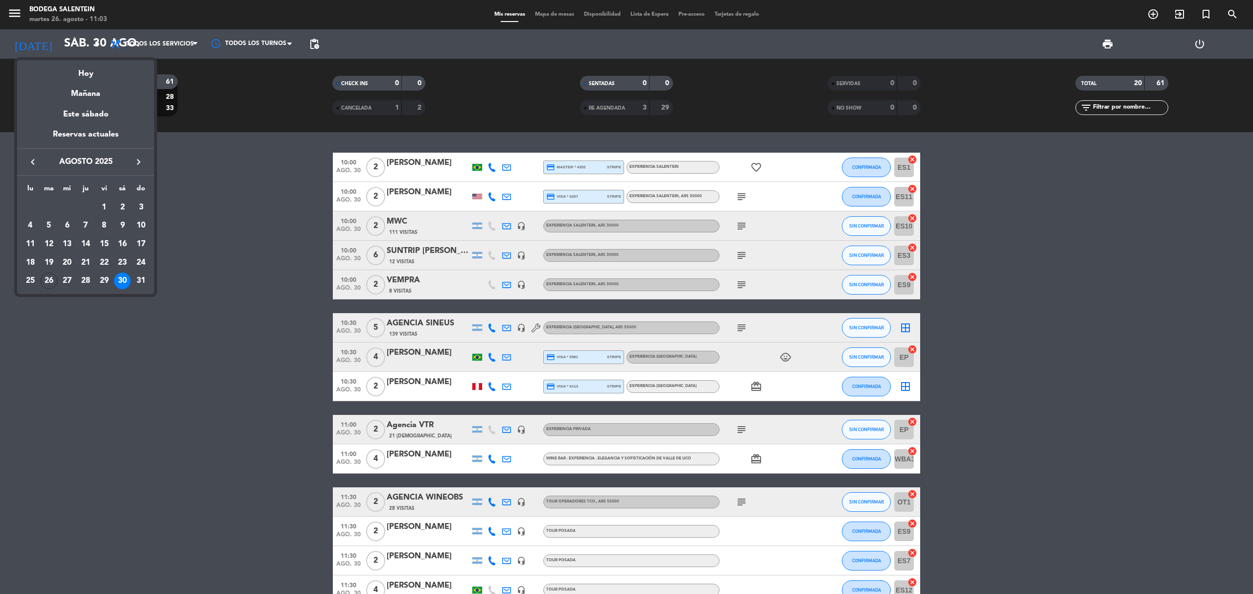
click at [141, 161] on icon "keyboard_arrow_right" at bounding box center [139, 162] width 12 height 12
click at [120, 222] on div "6" at bounding box center [122, 225] width 17 height 17
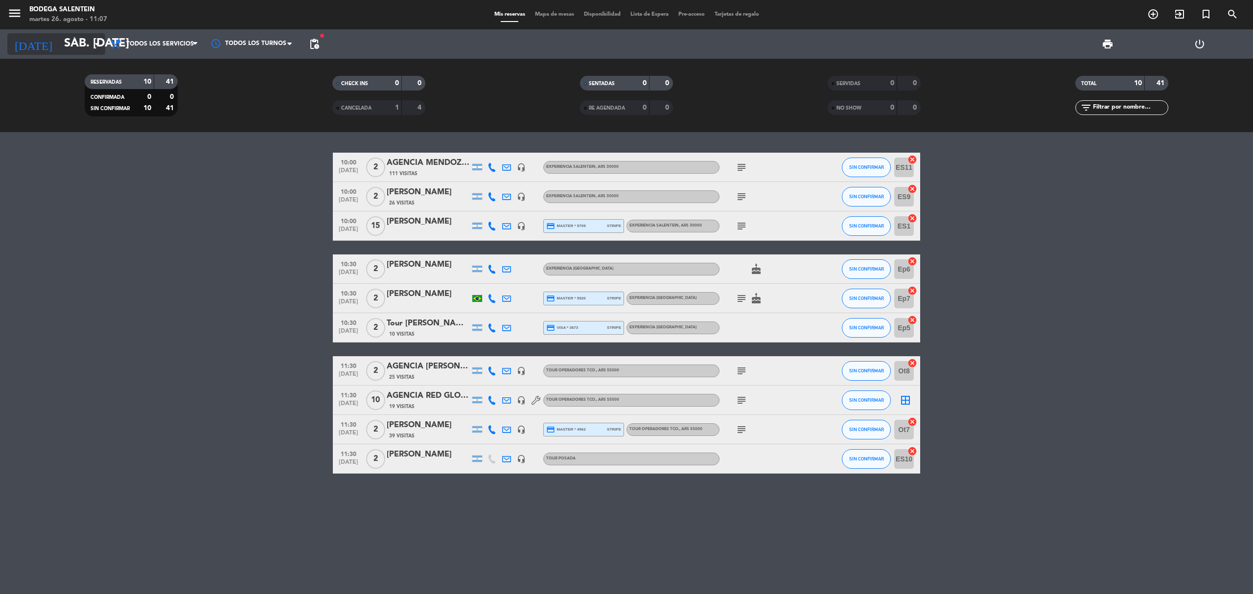
click at [77, 38] on input "sáb. [DATE]" at bounding box center [131, 44] width 145 height 24
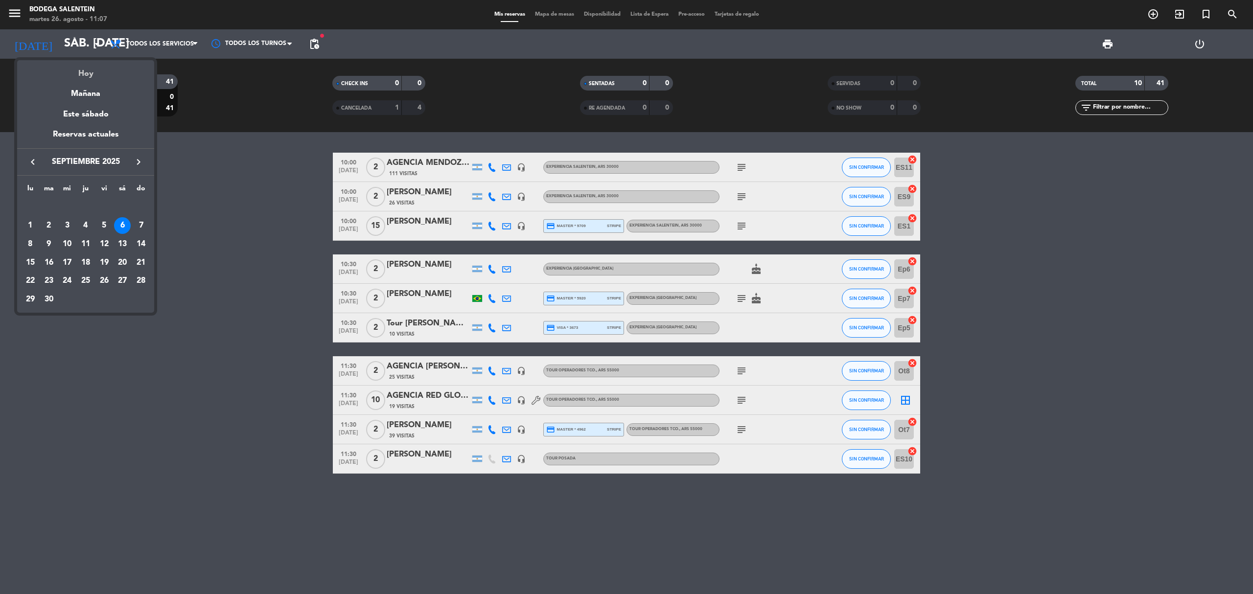
click at [85, 71] on div "Hoy" at bounding box center [85, 70] width 137 height 20
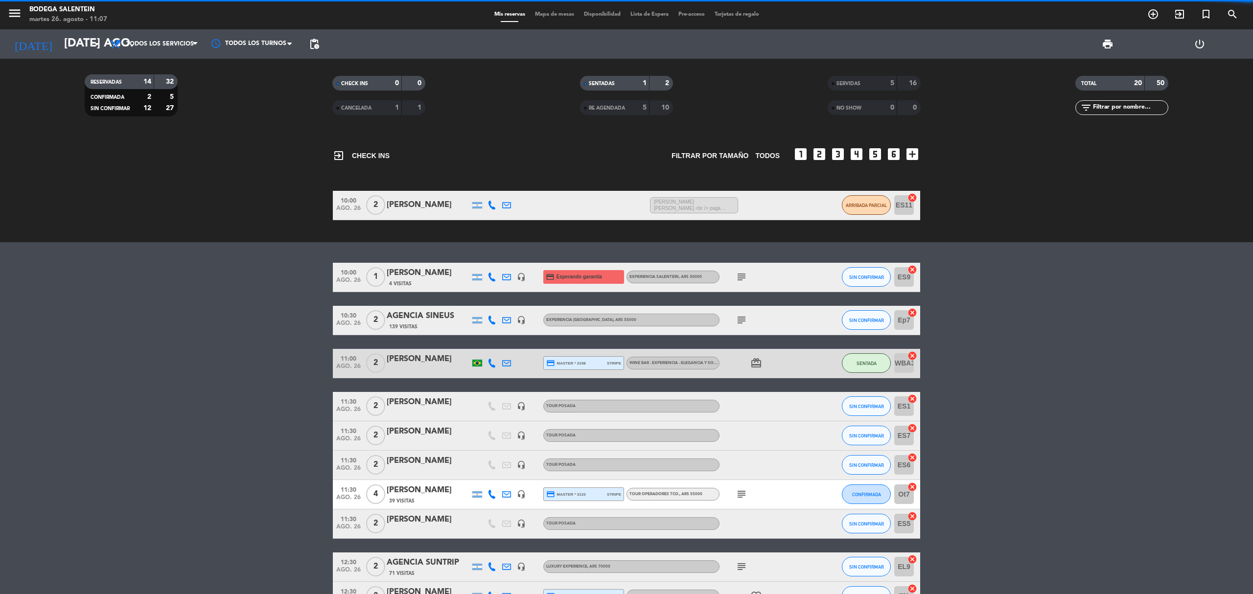
click at [742, 226] on div "exit_to_app CHECK INS Filtrar por tamaño TODOS looks_one looks_two looks_3 look…" at bounding box center [626, 187] width 1253 height 110
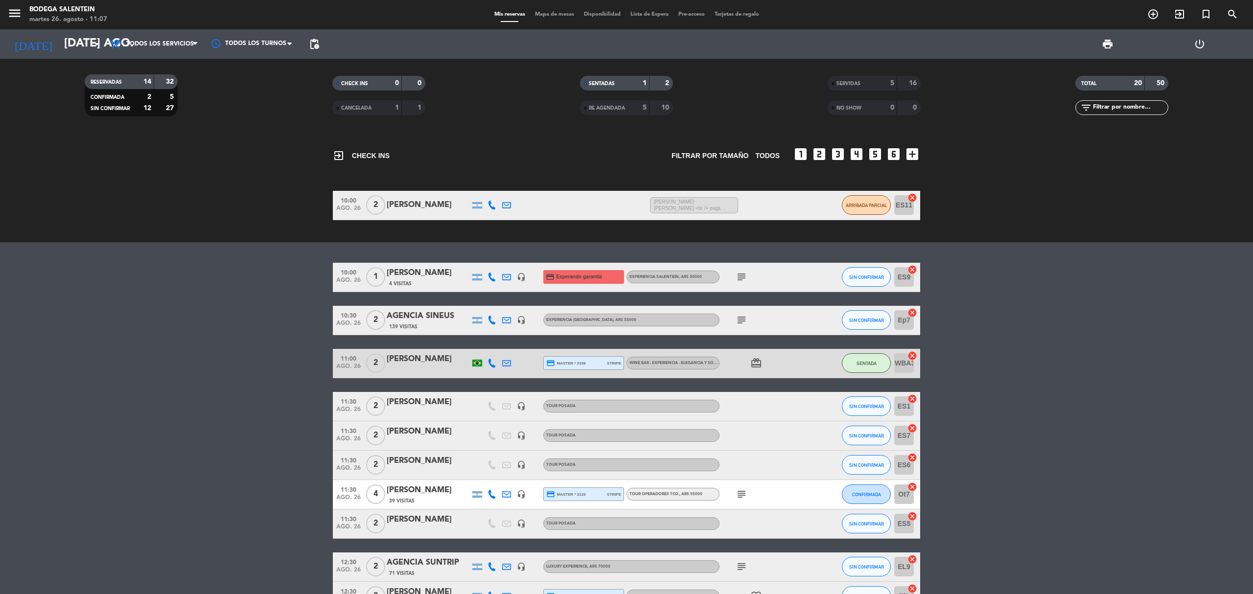
click at [741, 274] on icon "subject" at bounding box center [742, 277] width 12 height 12
click at [744, 319] on icon "subject" at bounding box center [742, 320] width 12 height 12
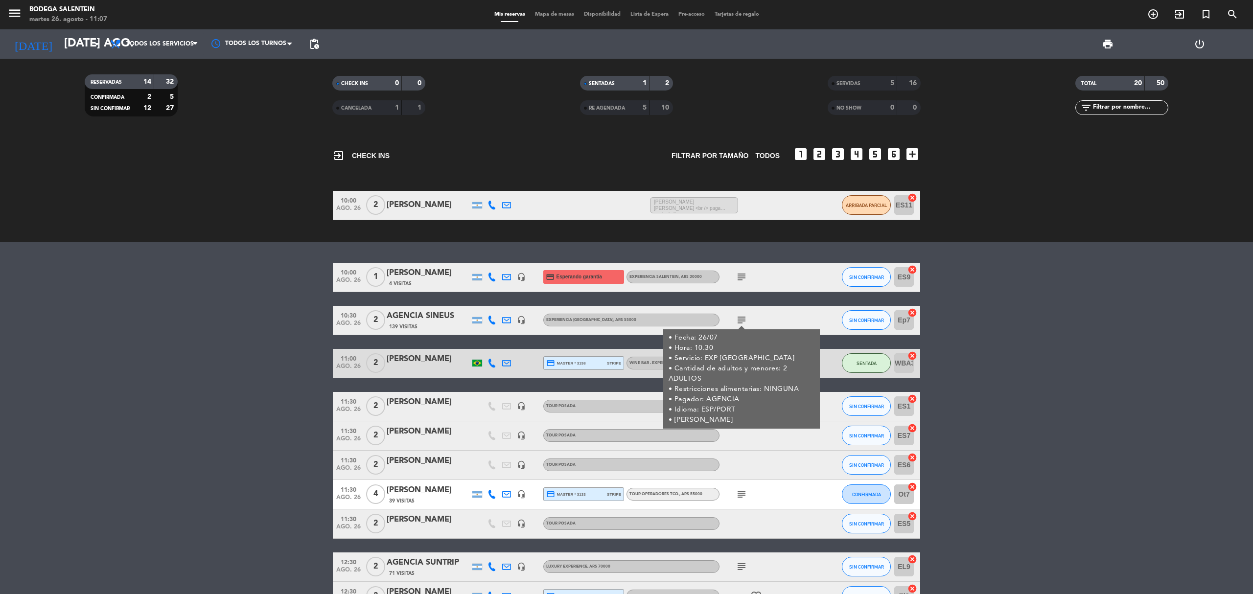
click at [744, 319] on icon "subject" at bounding box center [742, 320] width 12 height 12
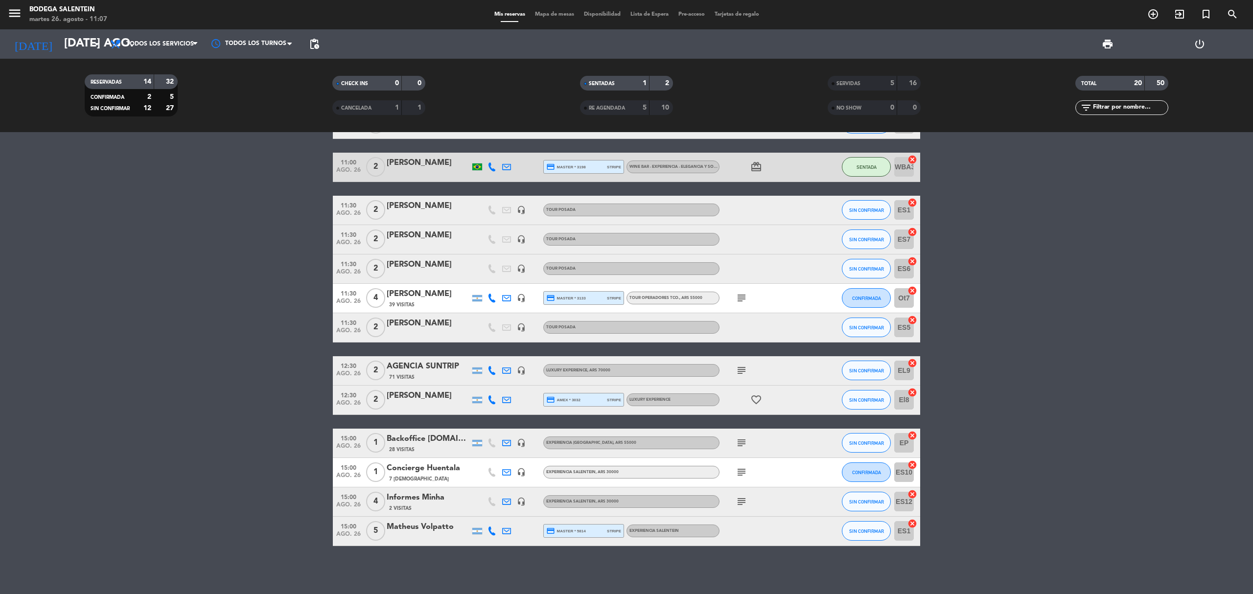
scroll to position [132, 0]
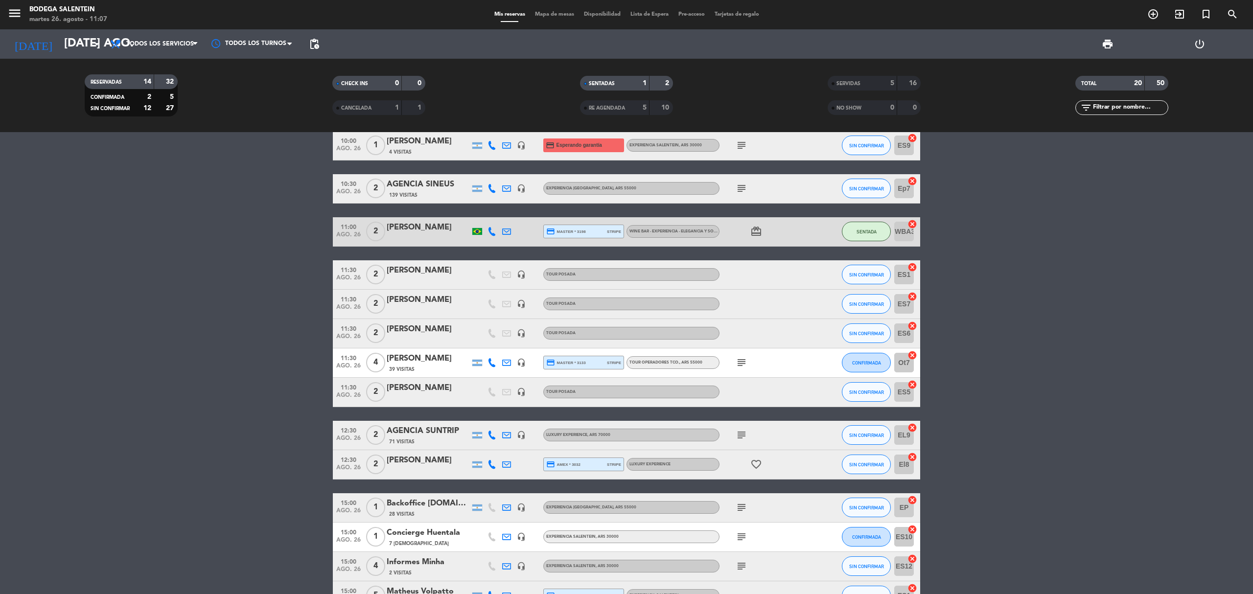
click at [742, 363] on icon "subject" at bounding box center [742, 363] width 12 height 12
click at [85, 52] on input "[DATE] ago." at bounding box center [131, 44] width 145 height 24
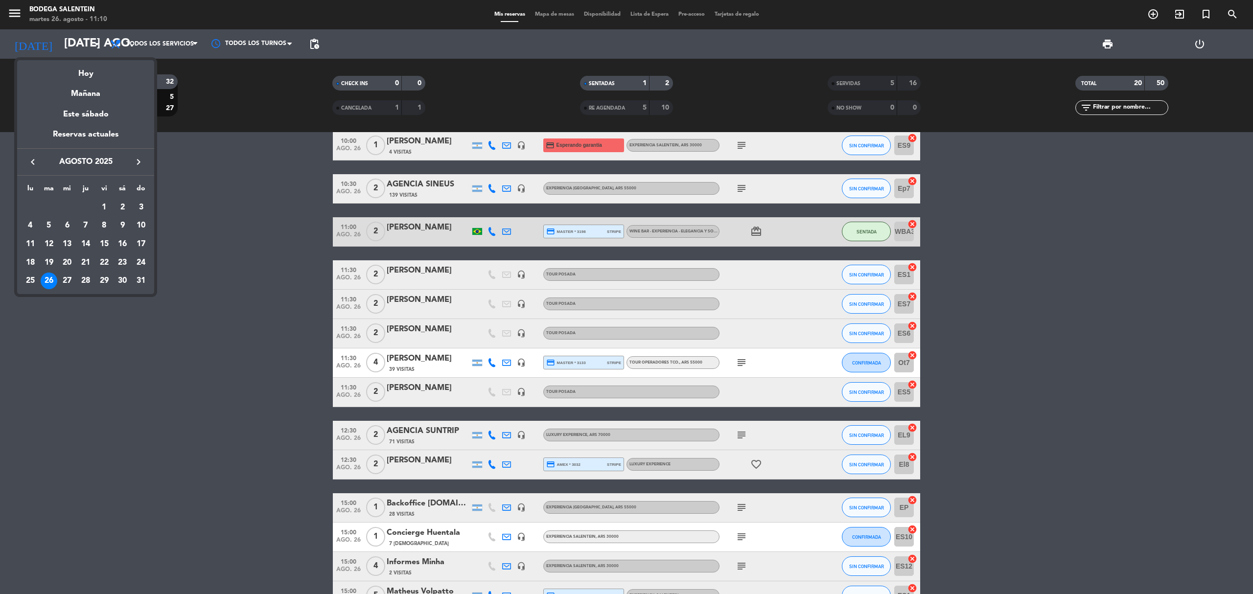
click at [142, 159] on icon "keyboard_arrow_right" at bounding box center [139, 162] width 12 height 12
click at [70, 225] on div "3" at bounding box center [67, 225] width 17 height 17
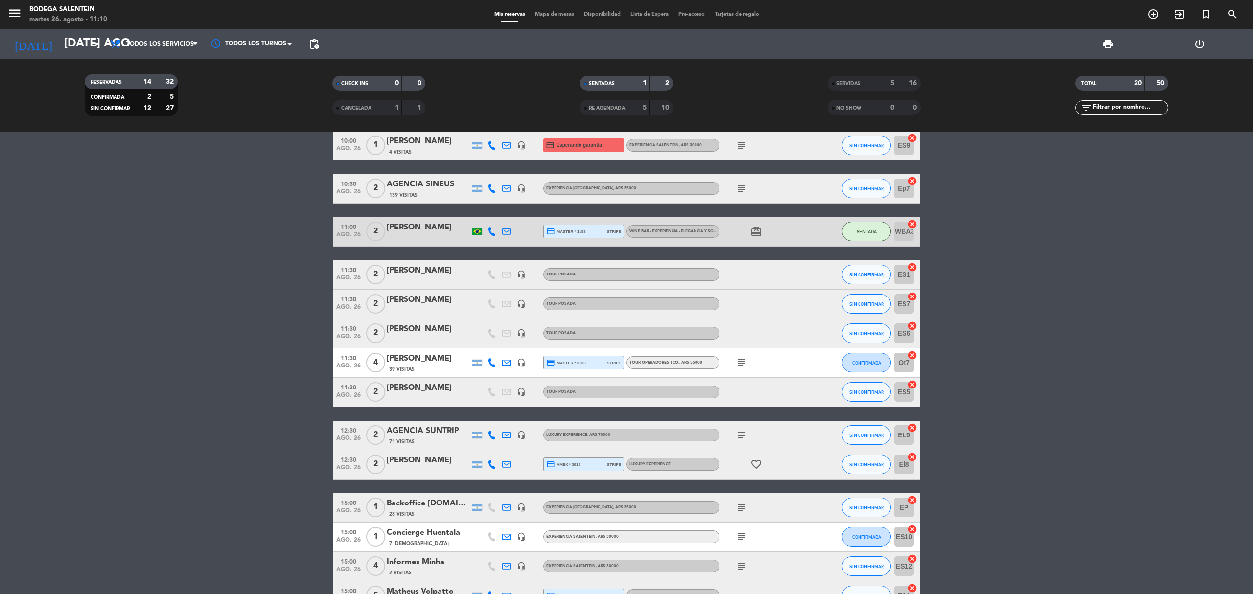
type input "mié. [DATE]"
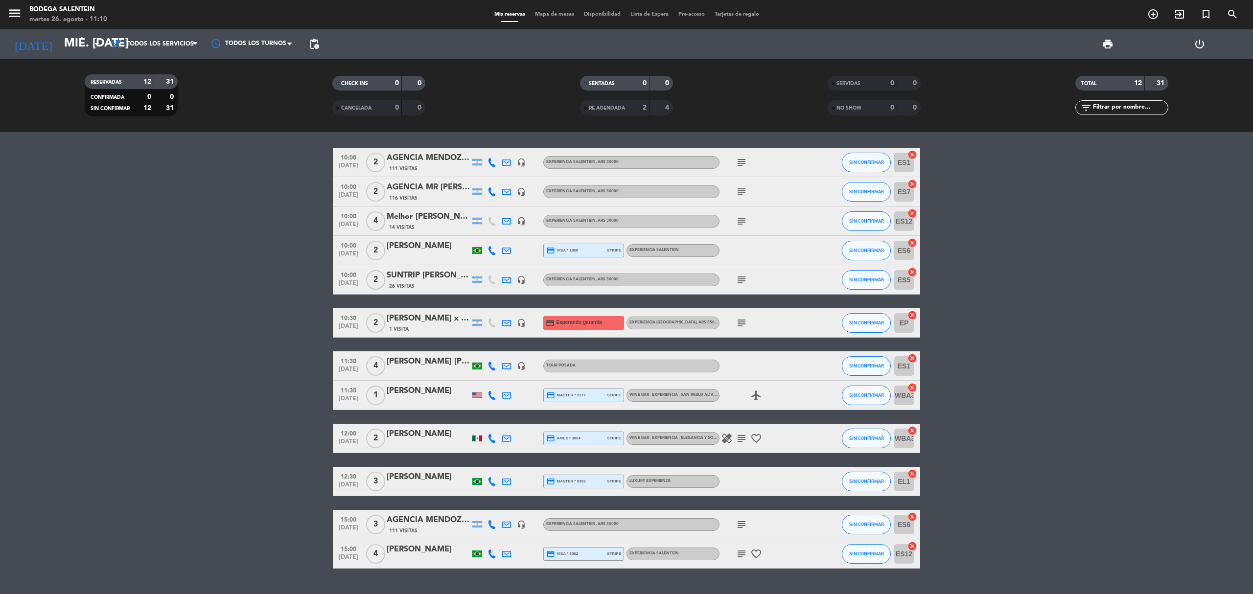
scroll to position [0, 0]
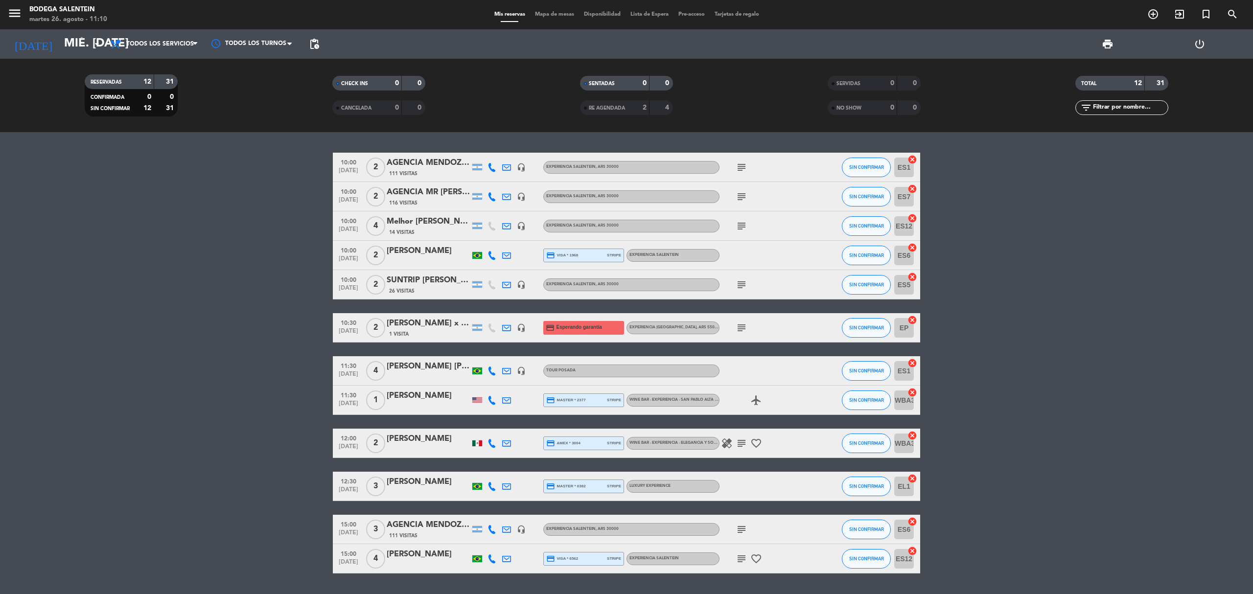
click at [277, 314] on bookings-row "10:00 [DATE] 2 AGENCIA [PERSON_NAME] WINE CAMP 111 Visitas headset_mic Experien…" at bounding box center [626, 363] width 1253 height 421
click at [1005, 504] on bookings-row "10:00 [DATE] 2 AGENCIA [PERSON_NAME] WINE CAMP 111 Visitas headset_mic Experien…" at bounding box center [626, 363] width 1253 height 421
click at [739, 530] on icon "subject" at bounding box center [742, 530] width 12 height 12
click at [955, 508] on bookings-row "10:00 [DATE] 2 AGENCIA [PERSON_NAME] WINE CAMP 111 Visitas headset_mic Experien…" at bounding box center [626, 363] width 1253 height 421
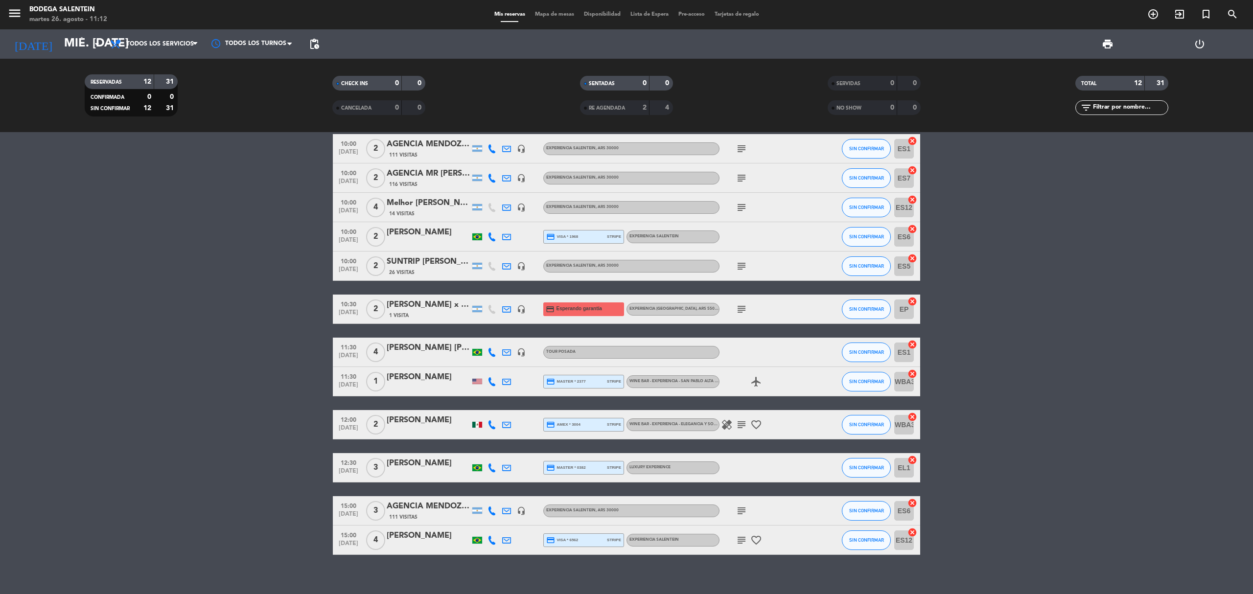
scroll to position [28, 0]
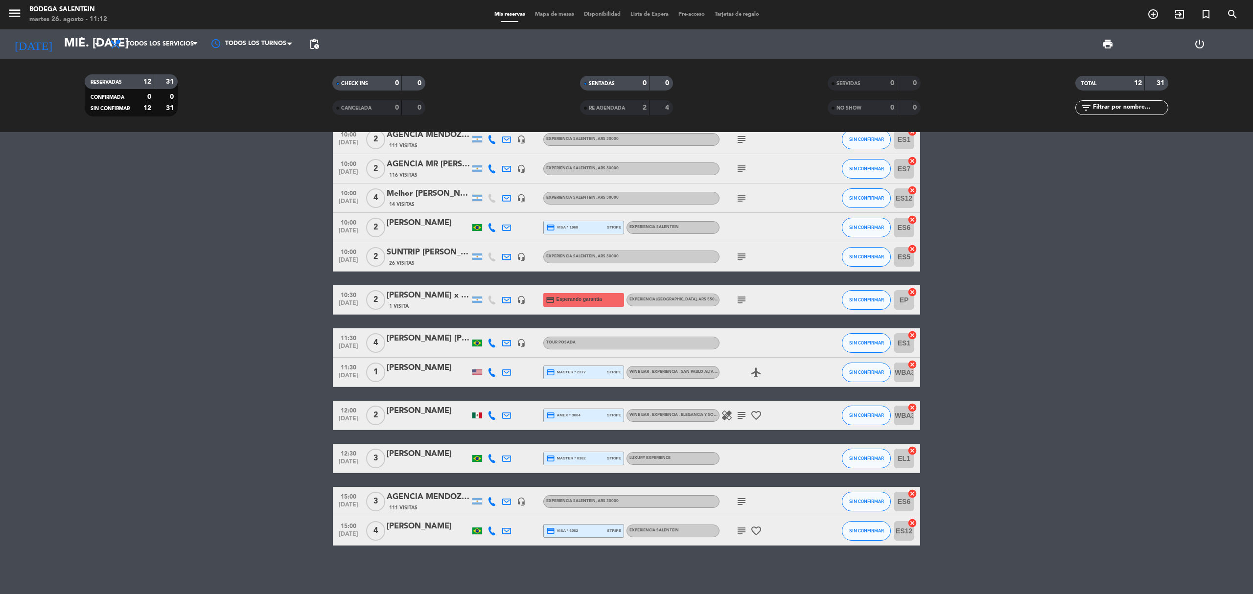
click at [743, 531] on icon "subject" at bounding box center [742, 531] width 12 height 12
click at [434, 527] on div "[PERSON_NAME]" at bounding box center [428, 526] width 83 height 13
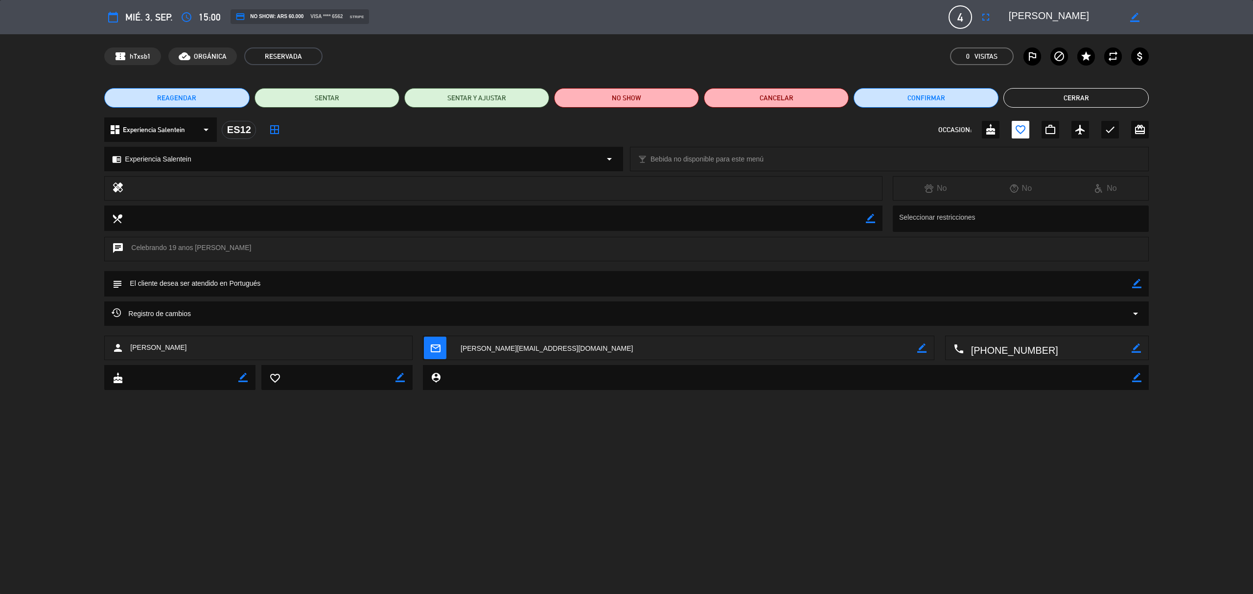
click at [1055, 95] on button "Cerrar" at bounding box center [1076, 98] width 145 height 20
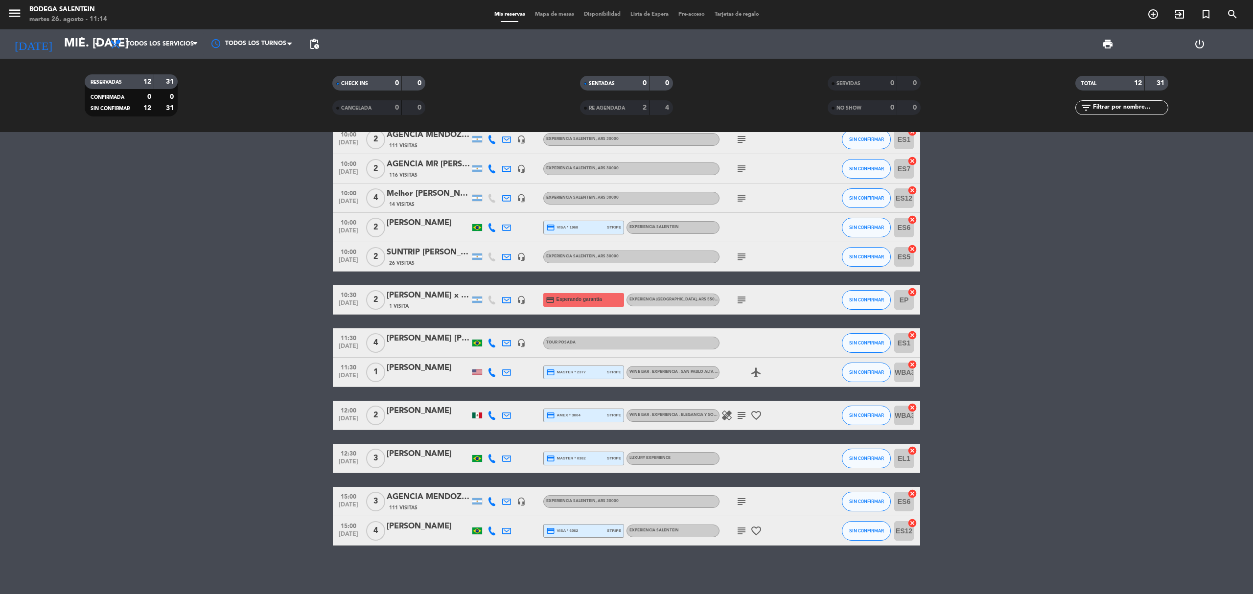
click at [743, 530] on icon "subject" at bounding box center [742, 531] width 12 height 12
click at [439, 533] on div "[PERSON_NAME]" at bounding box center [428, 526] width 83 height 13
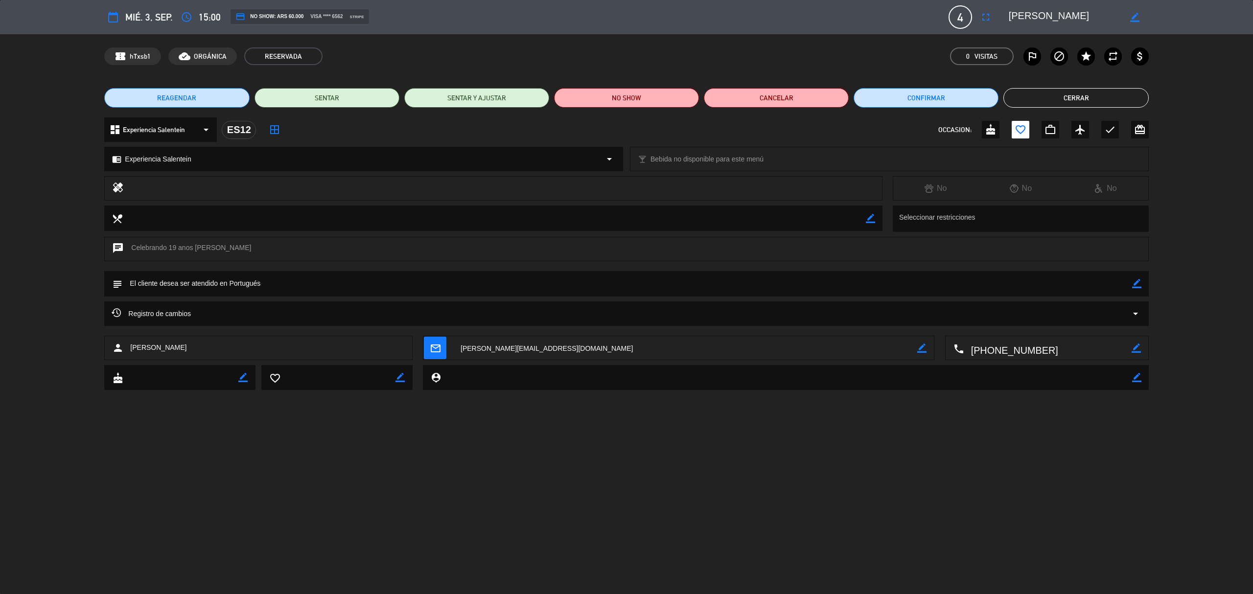
click at [1136, 284] on icon "border_color" at bounding box center [1137, 283] width 9 height 9
type textarea "X"
type textarea "x2 pax"
click at [1134, 283] on icon at bounding box center [1137, 283] width 9 height 9
click at [1078, 97] on button "Cerrar" at bounding box center [1076, 98] width 145 height 20
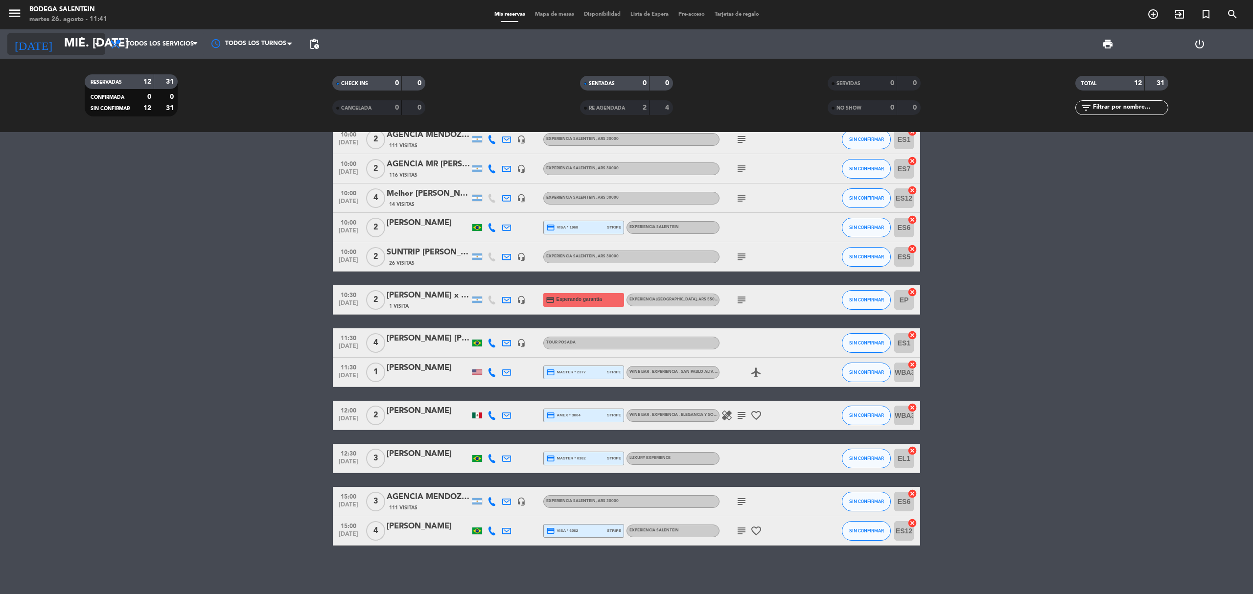
click at [79, 38] on input "mié. [DATE]" at bounding box center [131, 44] width 145 height 24
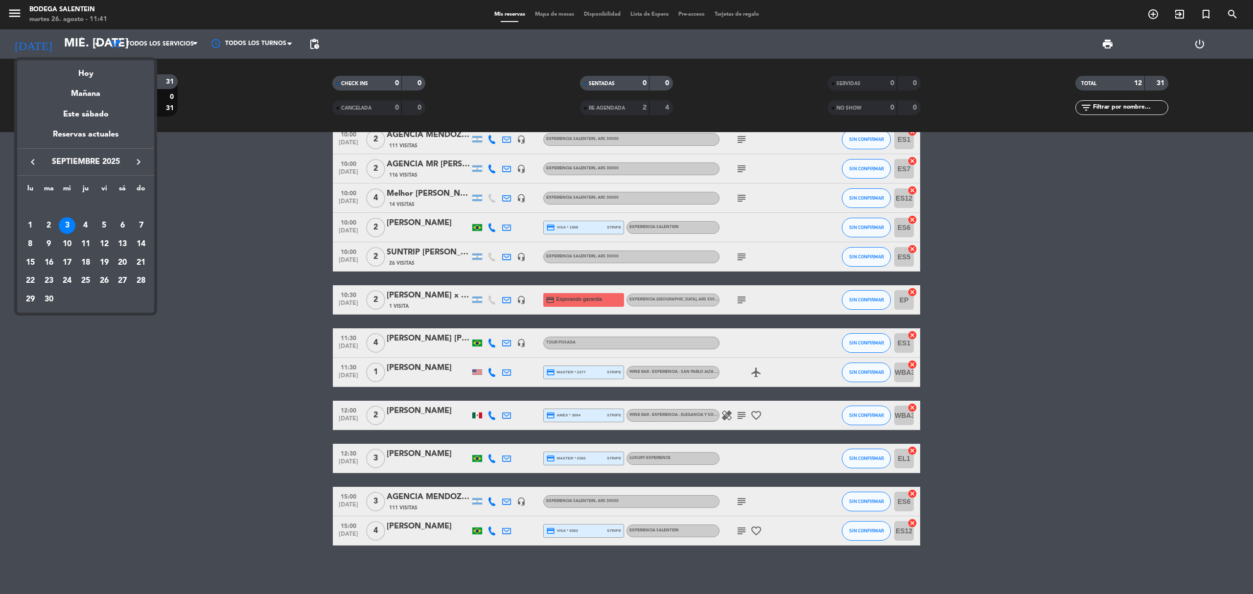
click at [139, 163] on icon "keyboard_arrow_right" at bounding box center [139, 162] width 12 height 12
click at [136, 161] on icon "keyboard_arrow_right" at bounding box center [139, 162] width 12 height 12
click at [83, 262] on div "20" at bounding box center [85, 263] width 17 height 17
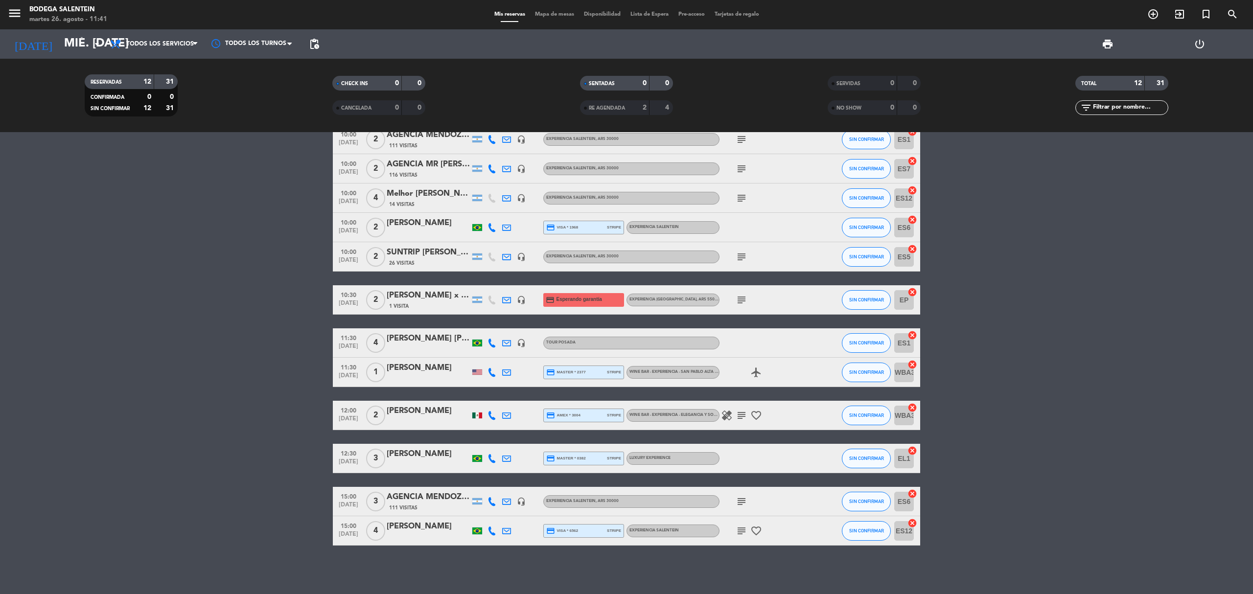
type input "[DEMOGRAPHIC_DATA] [DATE]"
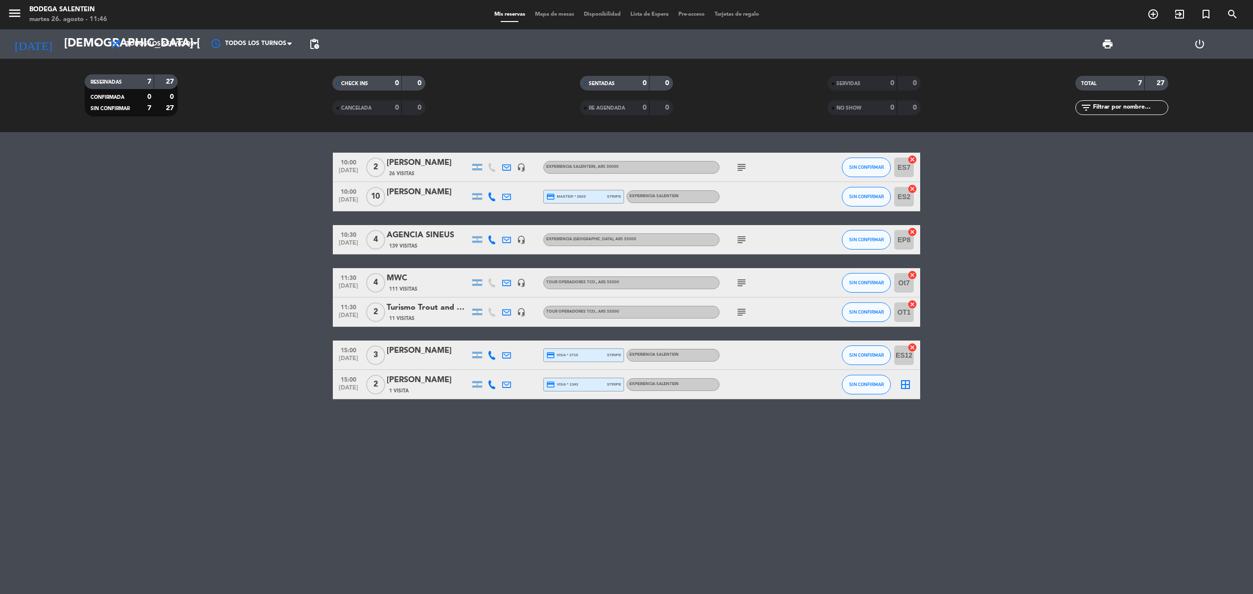
click at [400, 384] on div "[PERSON_NAME]" at bounding box center [428, 380] width 83 height 13
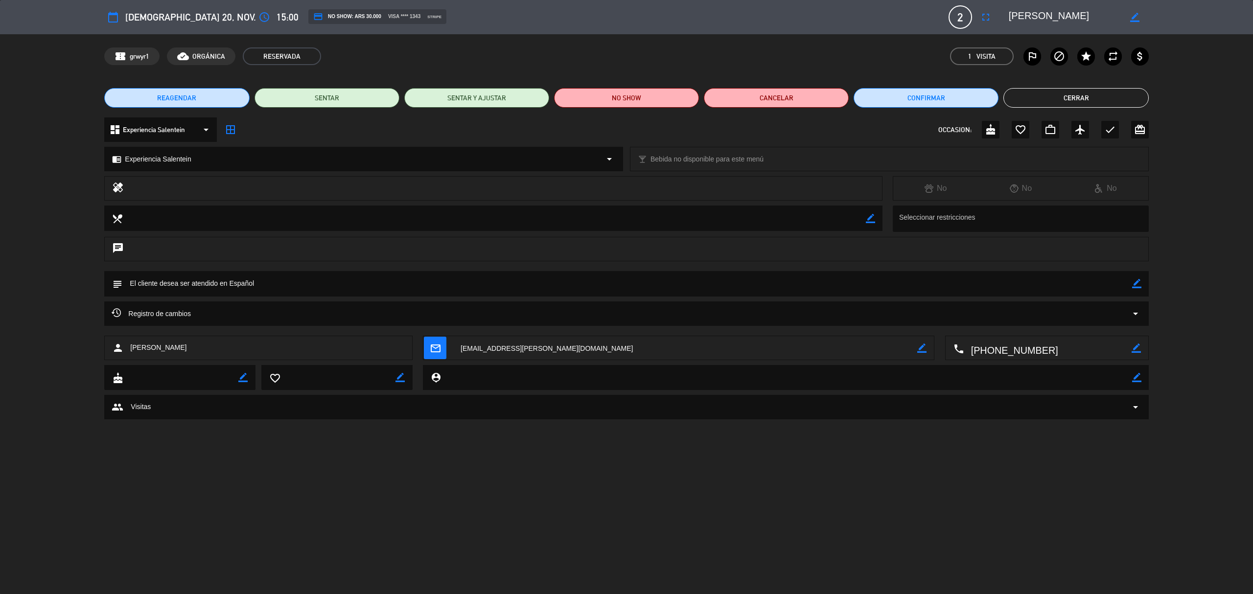
click at [261, 282] on textarea at bounding box center [627, 283] width 1010 height 25
click at [1135, 279] on icon "border_color" at bounding box center [1137, 283] width 9 height 9
type textarea "Ingles"
click at [1136, 284] on icon at bounding box center [1137, 283] width 9 height 9
click at [1096, 98] on button "Cerrar" at bounding box center [1076, 98] width 145 height 20
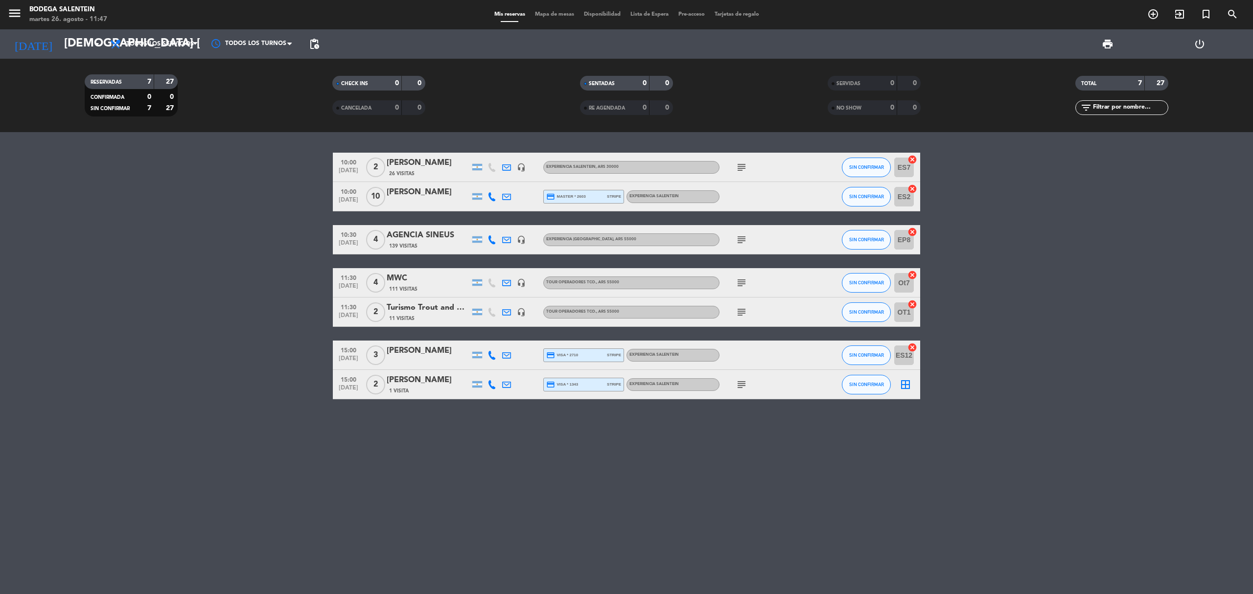
click at [744, 383] on icon "subject" at bounding box center [742, 385] width 12 height 12
click at [720, 420] on div "10:00 [DATE] 2 [PERSON_NAME] 26 Visitas headset_mic Experiencia Salentein , ARS…" at bounding box center [626, 363] width 1253 height 462
click at [75, 42] on input "[DEMOGRAPHIC_DATA] [DATE]" at bounding box center [131, 44] width 145 height 24
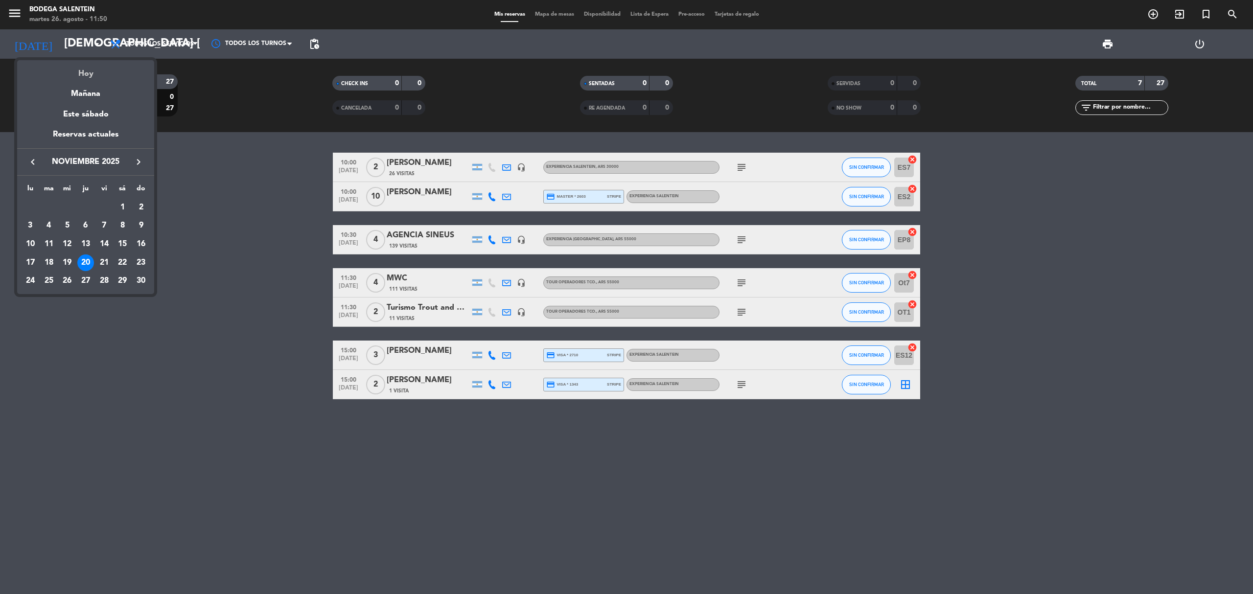
click at [89, 69] on div "Hoy" at bounding box center [85, 70] width 137 height 20
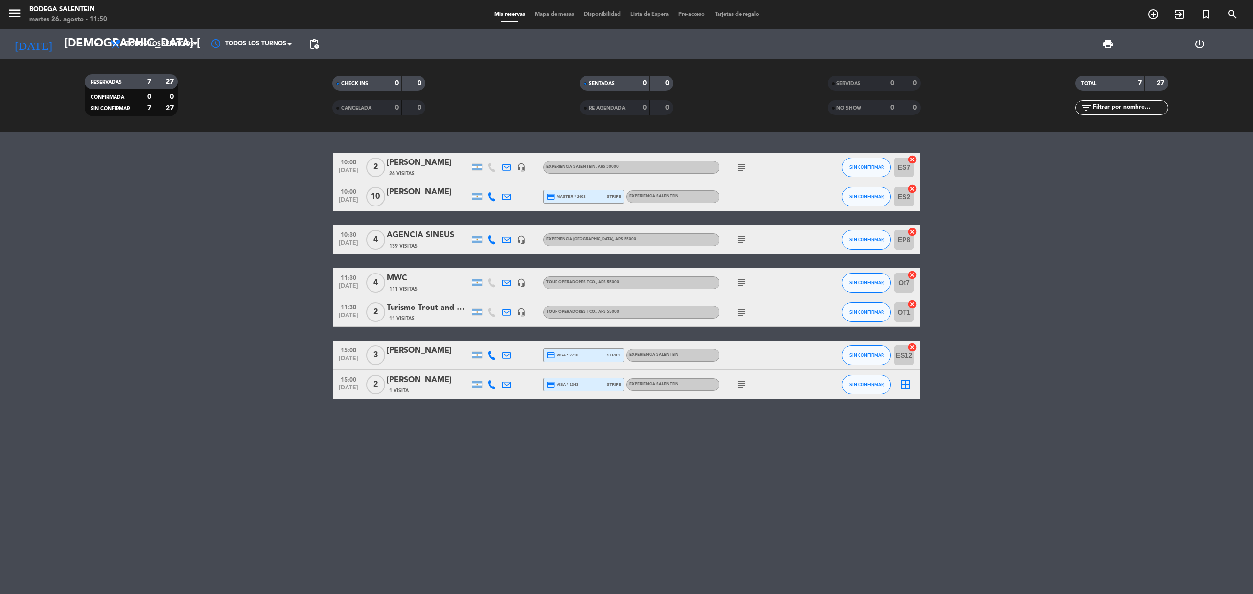
type input "[DATE] ago."
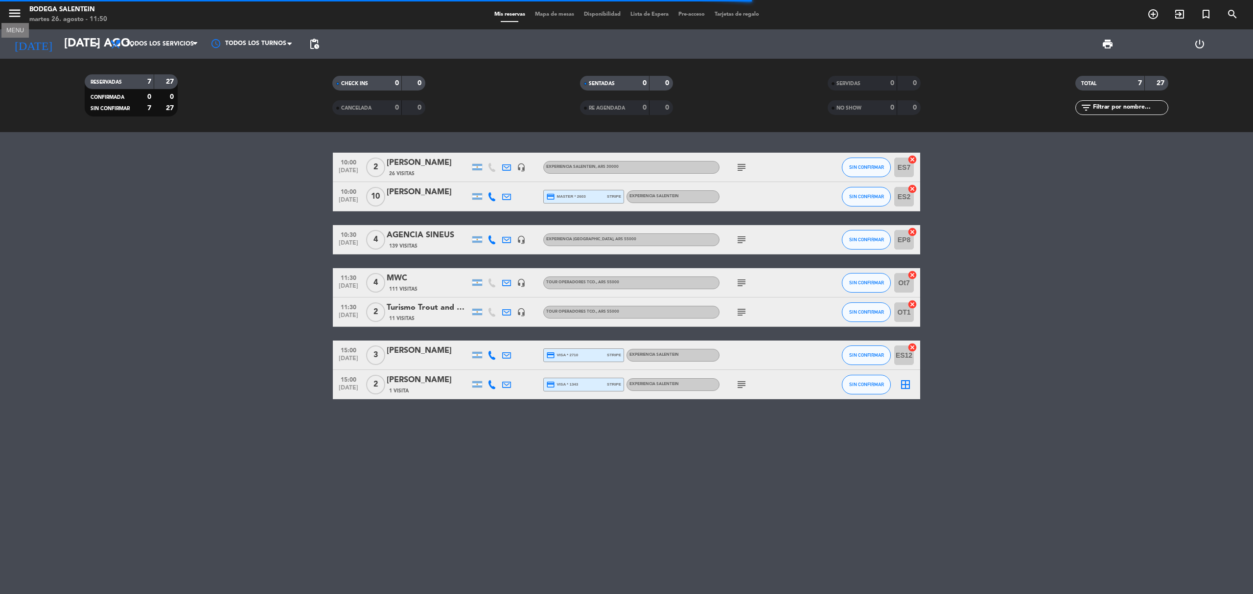
click at [10, 10] on icon "menu" at bounding box center [14, 13] width 15 height 15
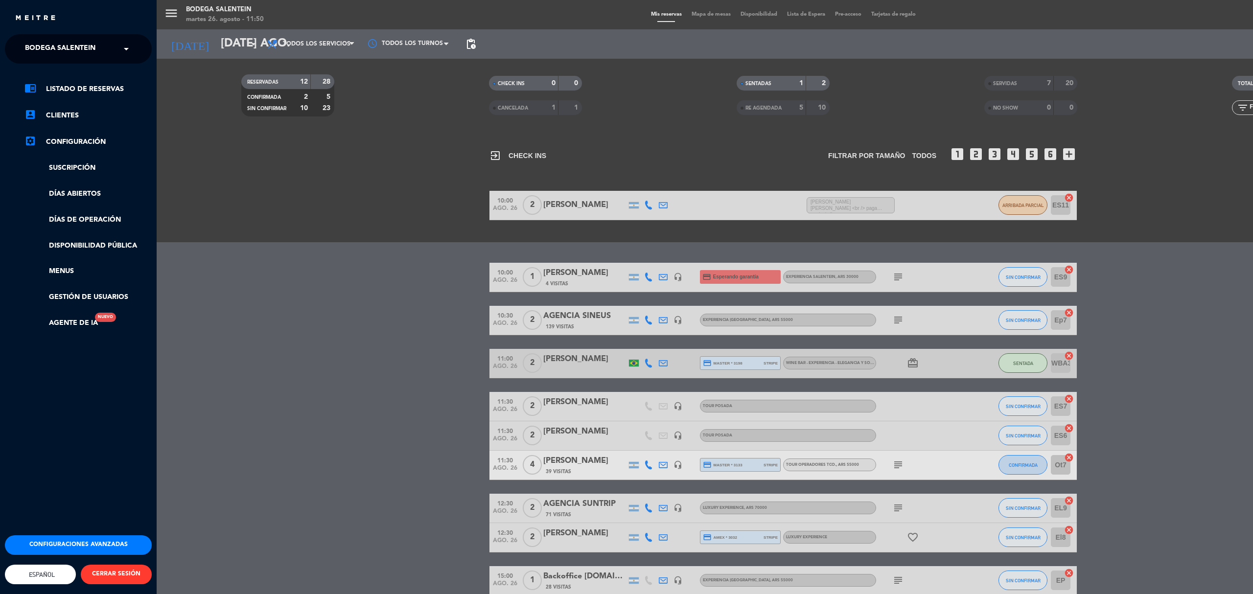
click at [105, 51] on div "× Bodega Salentein" at bounding box center [65, 49] width 89 height 21
click at [87, 85] on span "Restaurante Salentein" at bounding box center [54, 90] width 89 height 11
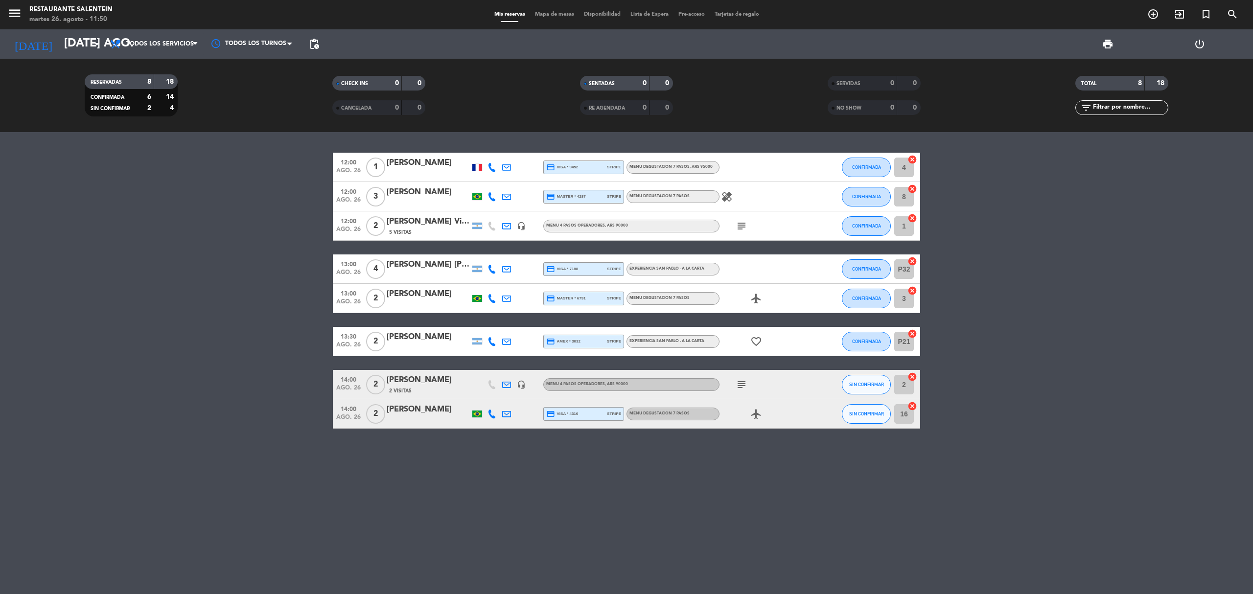
click at [243, 384] on bookings-row "12:00 ago. 26 1 [PERSON_NAME] credit_card visa * 9452 stripe MENU DEGUSTACION 7…" at bounding box center [626, 291] width 1253 height 276
click at [741, 227] on icon "subject" at bounding box center [742, 226] width 12 height 12
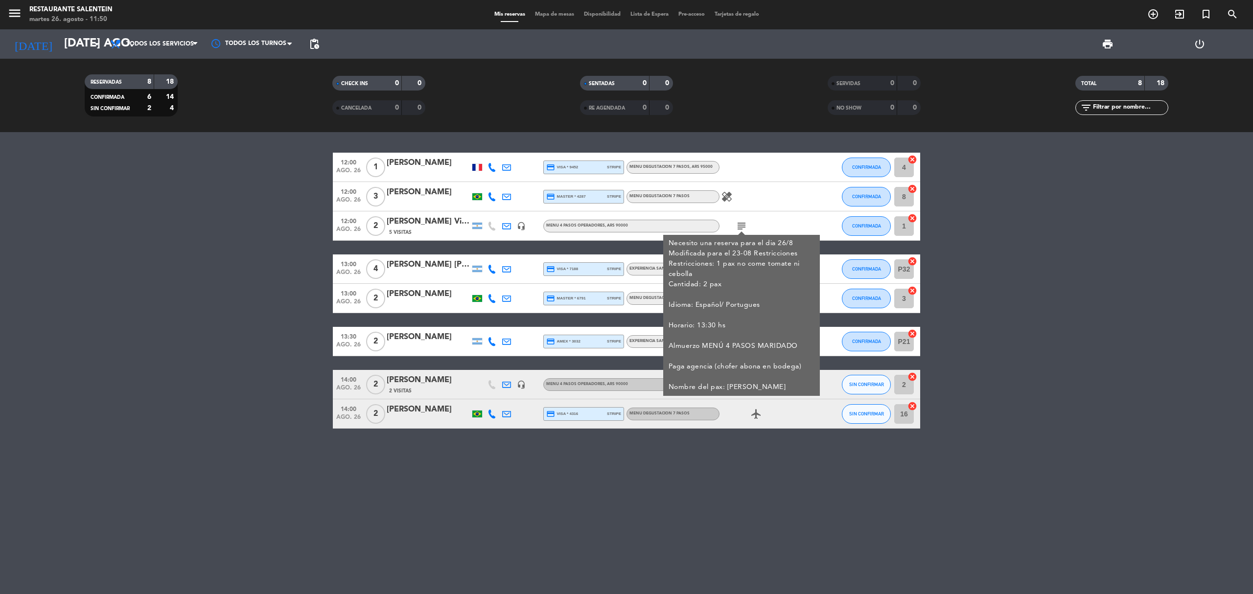
click at [741, 226] on icon "subject" at bounding box center [742, 226] width 12 height 12
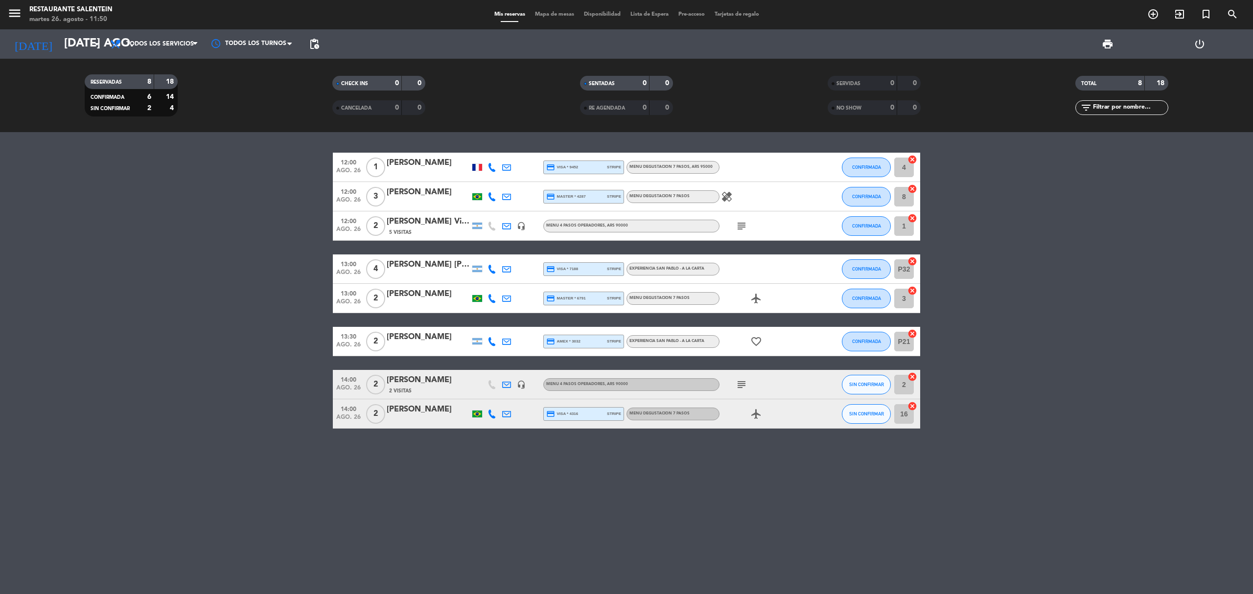
click at [276, 395] on bookings-row "12:00 ago. 26 1 [PERSON_NAME] credit_card visa * 9452 stripe MENU DEGUSTACION 7…" at bounding box center [626, 291] width 1253 height 276
click at [269, 304] on bookings-row "12:00 ago. 26 1 [PERSON_NAME] credit_card visa * 9452 stripe MENU DEGUSTACION 7…" at bounding box center [626, 291] width 1253 height 276
click at [292, 310] on bookings-row "12:00 ago. 26 1 [PERSON_NAME] credit_card visa * 9452 stripe MENU DEGUSTACION 7…" at bounding box center [626, 291] width 1253 height 276
click at [285, 308] on bookings-row "12:00 ago. 26 1 [PERSON_NAME] credit_card visa * 9452 stripe MENU DEGUSTACION 7…" at bounding box center [626, 291] width 1253 height 276
